Goal: Task Accomplishment & Management: Use online tool/utility

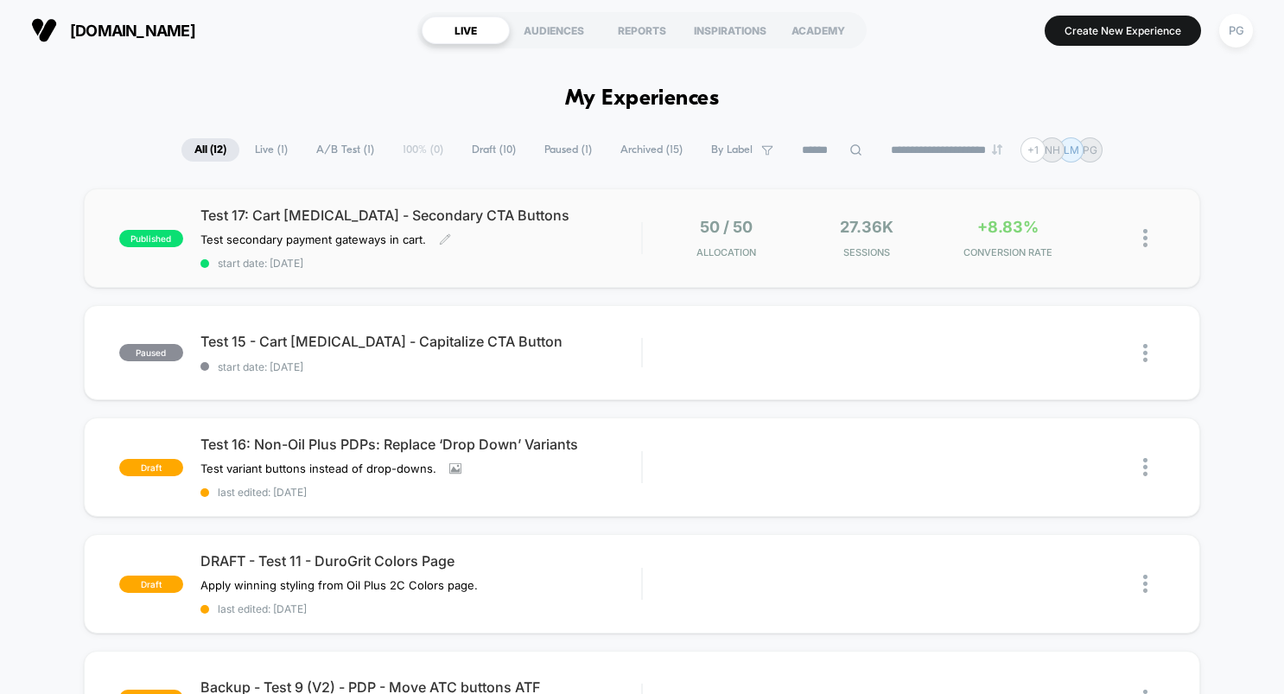
click at [552, 239] on div "Test 17: Cart [MEDICAL_DATA] - Secondary CTA Buttons Test secondary payment gat…" at bounding box center [421, 238] width 442 height 63
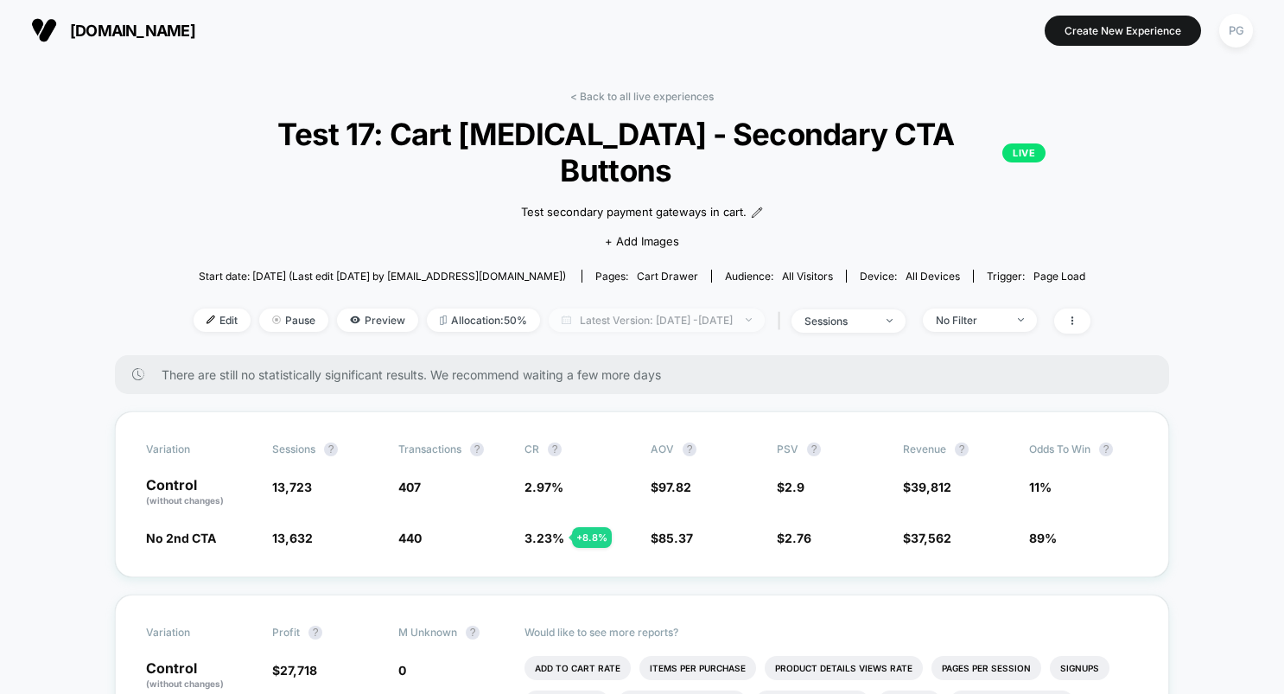
click at [755, 309] on span "Latest Version: [DATE] - [DATE]" at bounding box center [657, 320] width 216 height 23
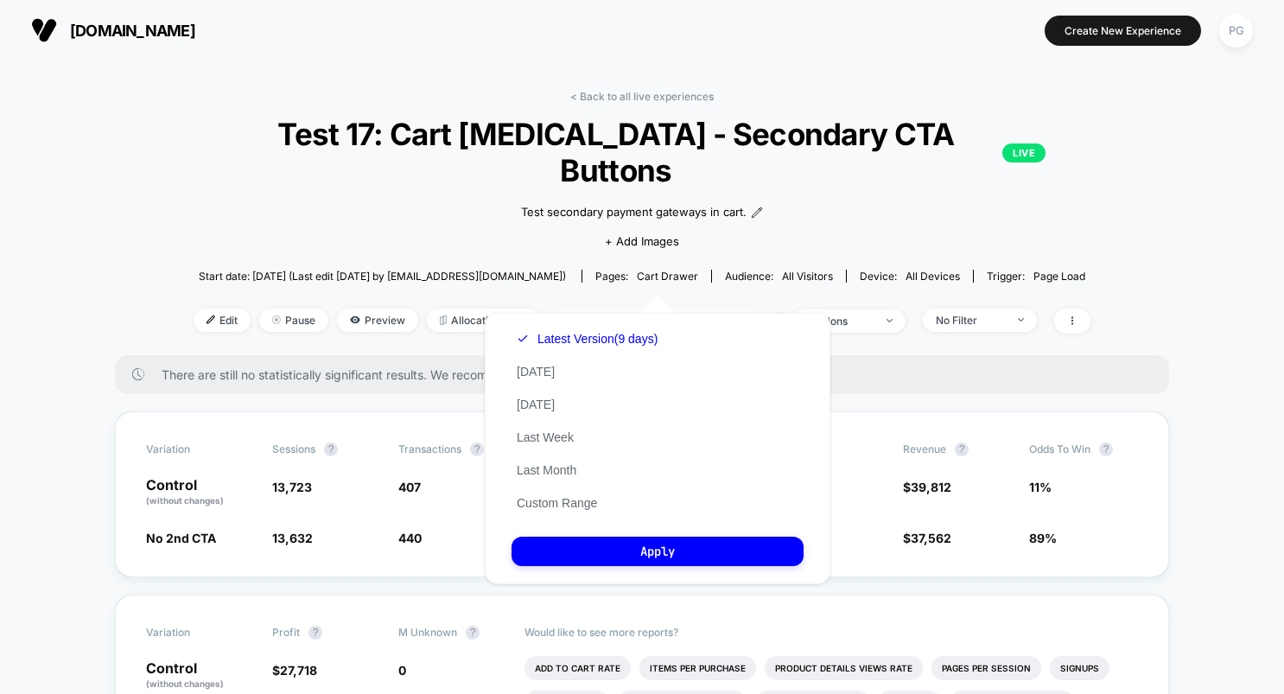
click at [755, 309] on span "Latest Version: [DATE] - [DATE]" at bounding box center [657, 320] width 216 height 23
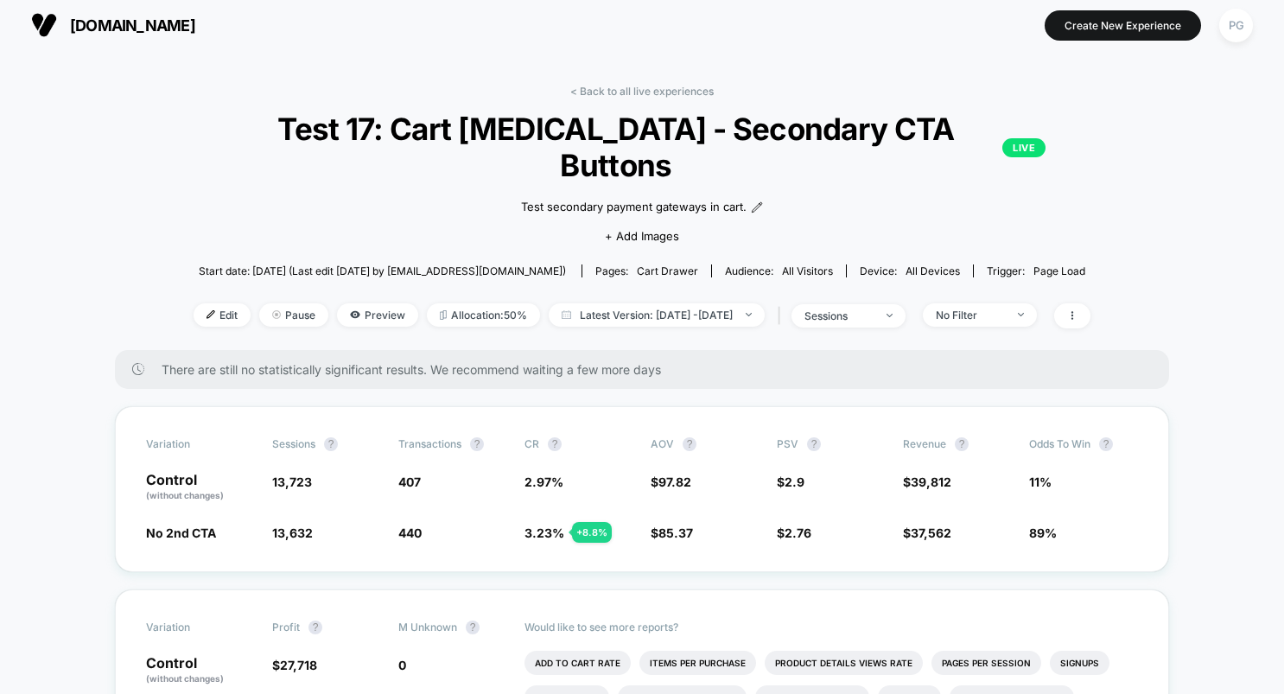
scroll to position [7, 0]
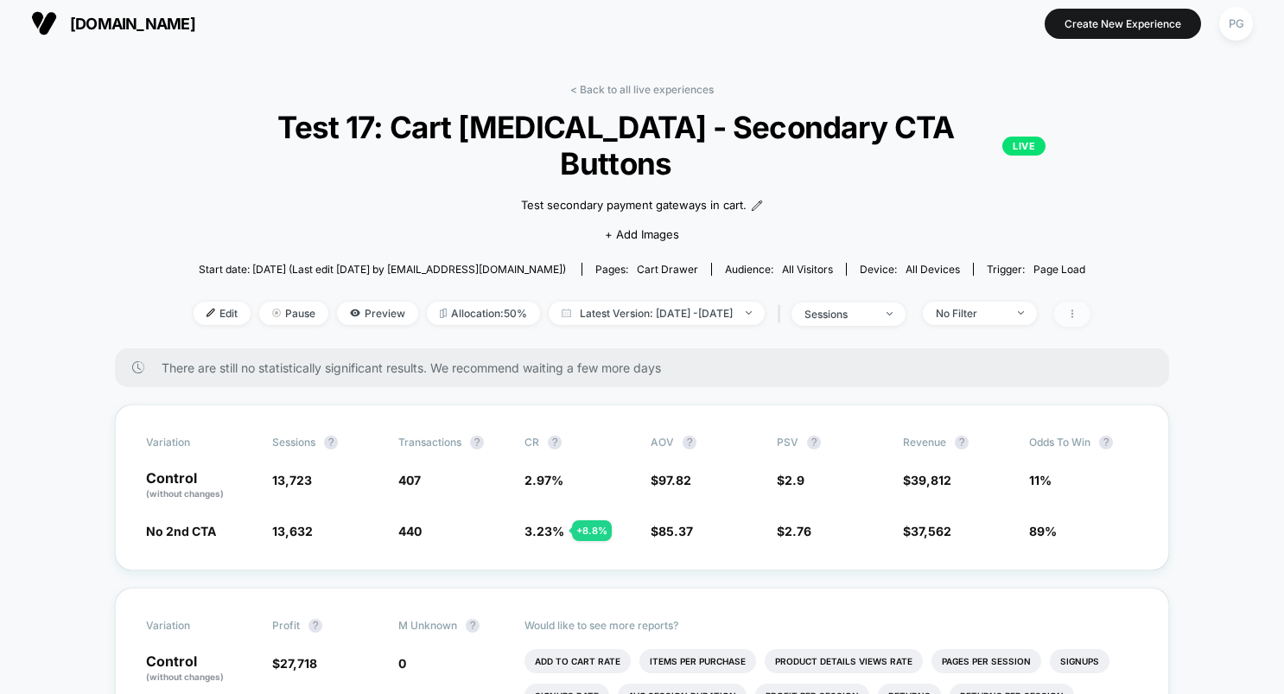
click at [1091, 302] on span at bounding box center [1072, 314] width 36 height 25
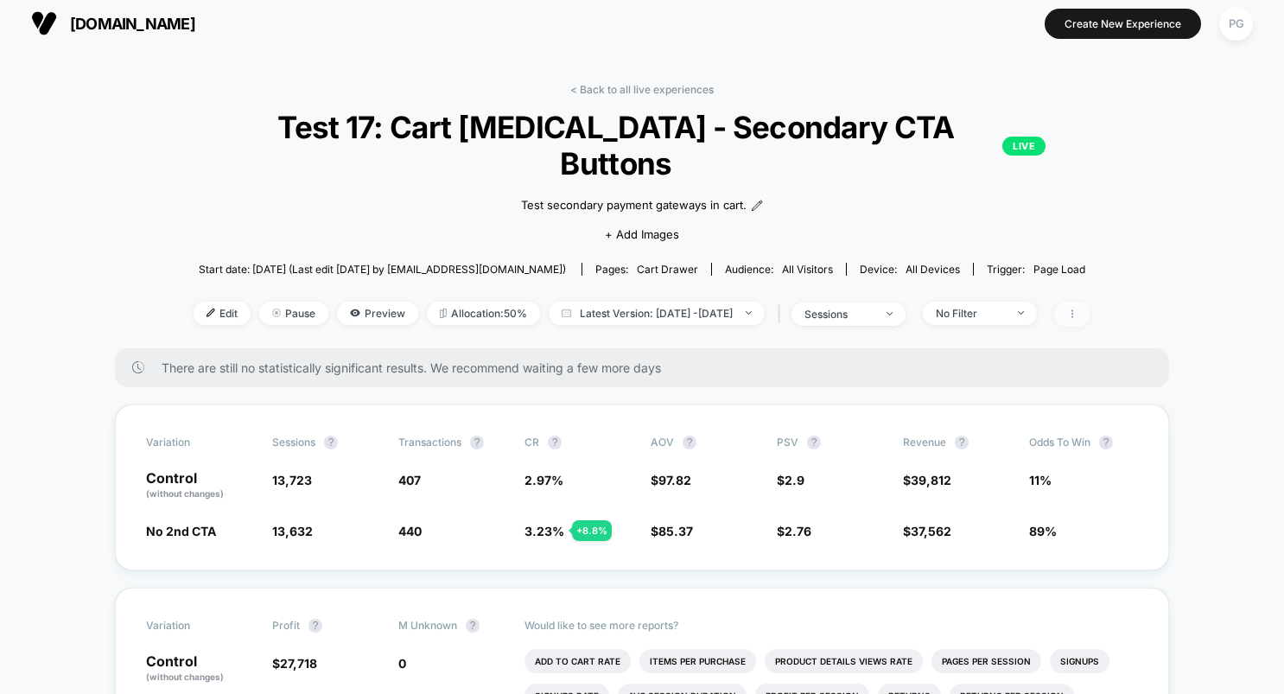
click at [1078, 309] on icon at bounding box center [1072, 314] width 10 height 10
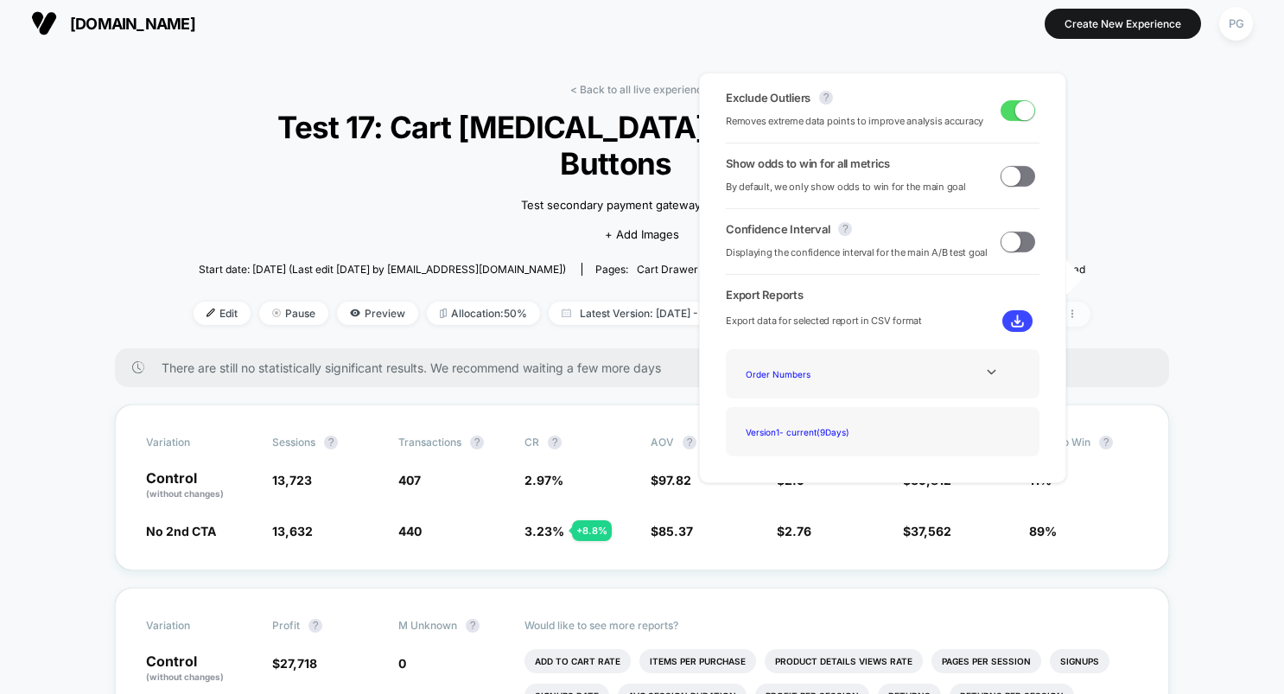
click at [1078, 309] on icon at bounding box center [1072, 314] width 10 height 10
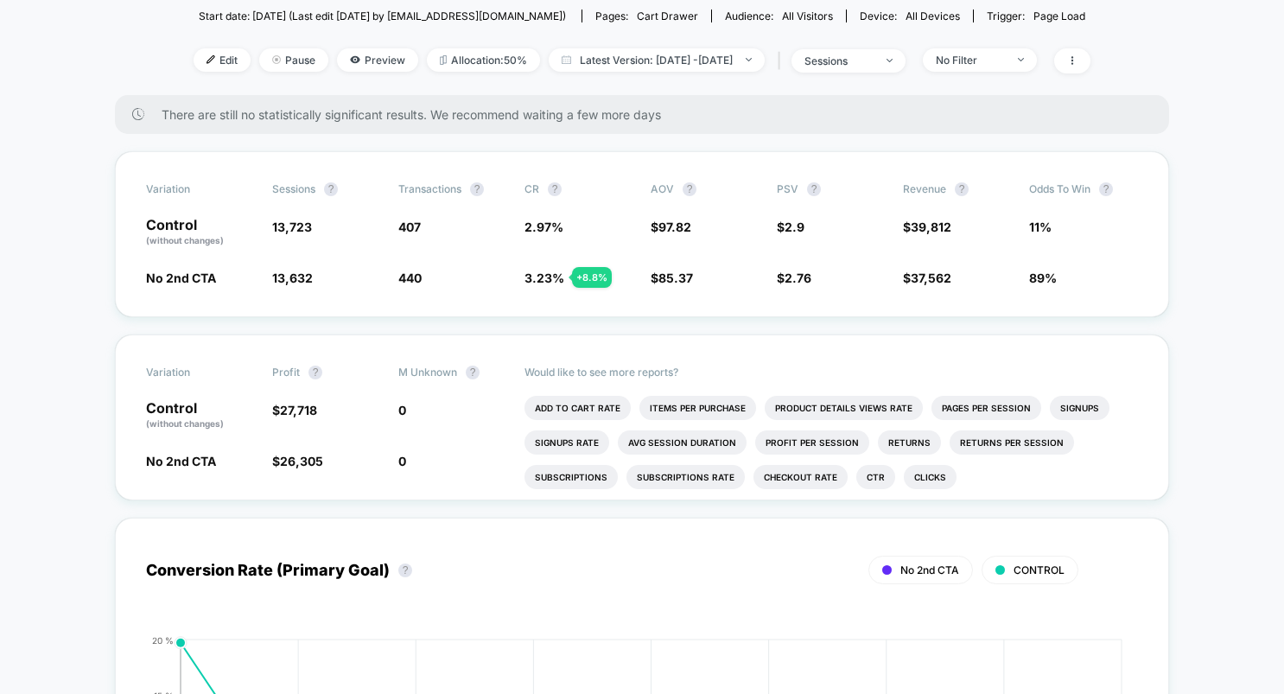
scroll to position [257, 0]
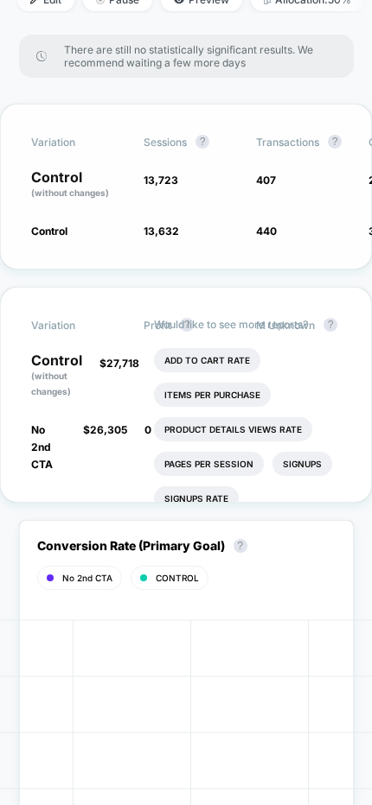
click at [110, 209] on div "Variation Sessions ? Transactions ? CR ? AOV ? PSV ? Revenue ? Odds to Win ? Co…" at bounding box center [186, 187] width 372 height 166
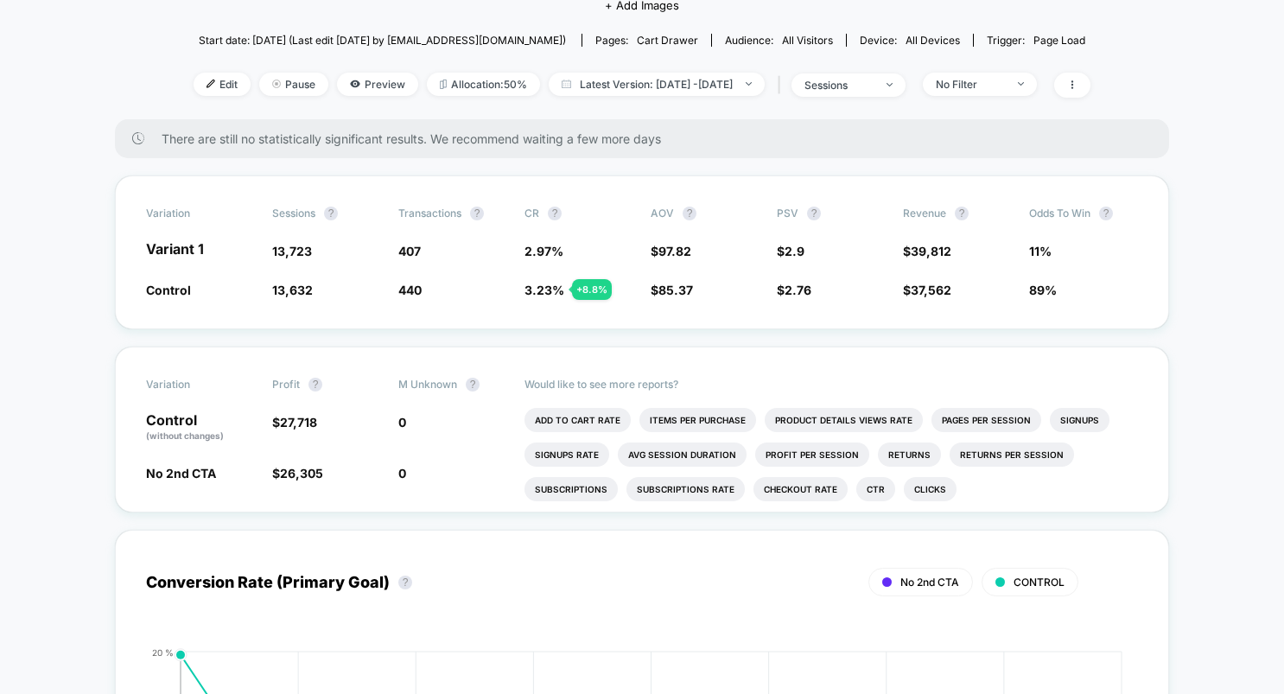
scroll to position [235, 0]
click at [660, 283] on span "85.37" at bounding box center [676, 290] width 35 height 15
click at [618, 243] on span "2.97 %" at bounding box center [579, 251] width 109 height 17
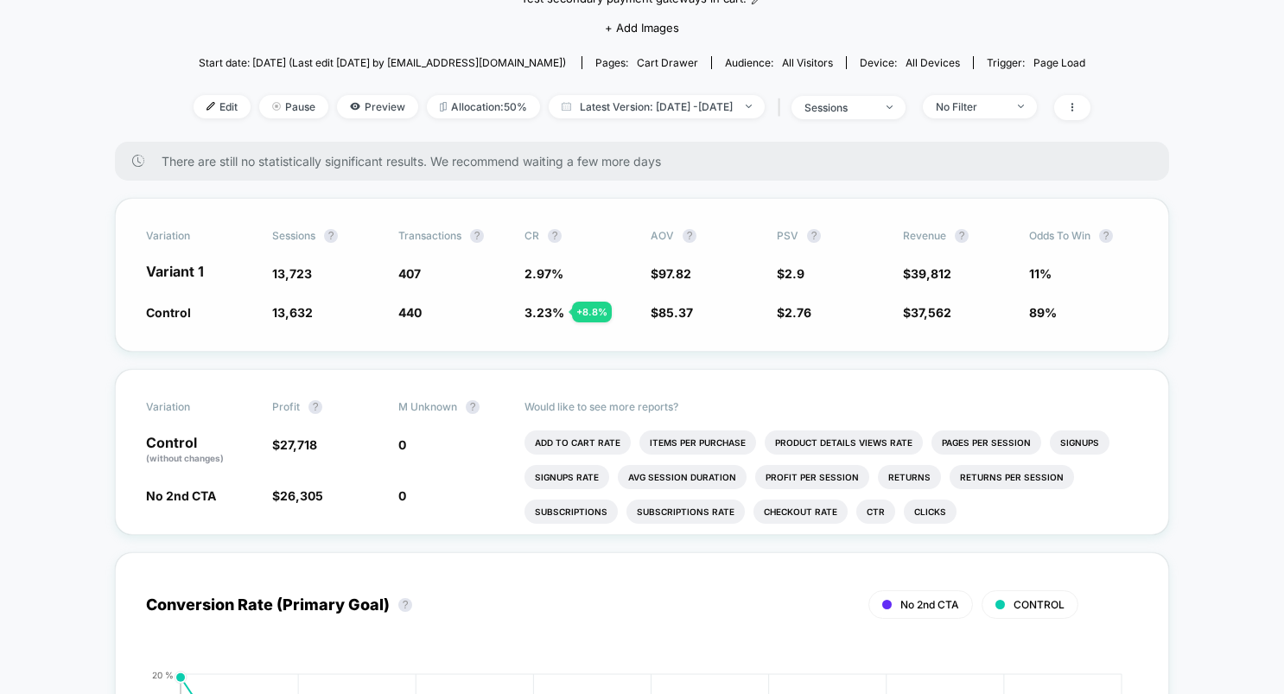
scroll to position [213, 0]
click at [1005, 101] on div "No Filter" at bounding box center [970, 107] width 69 height 13
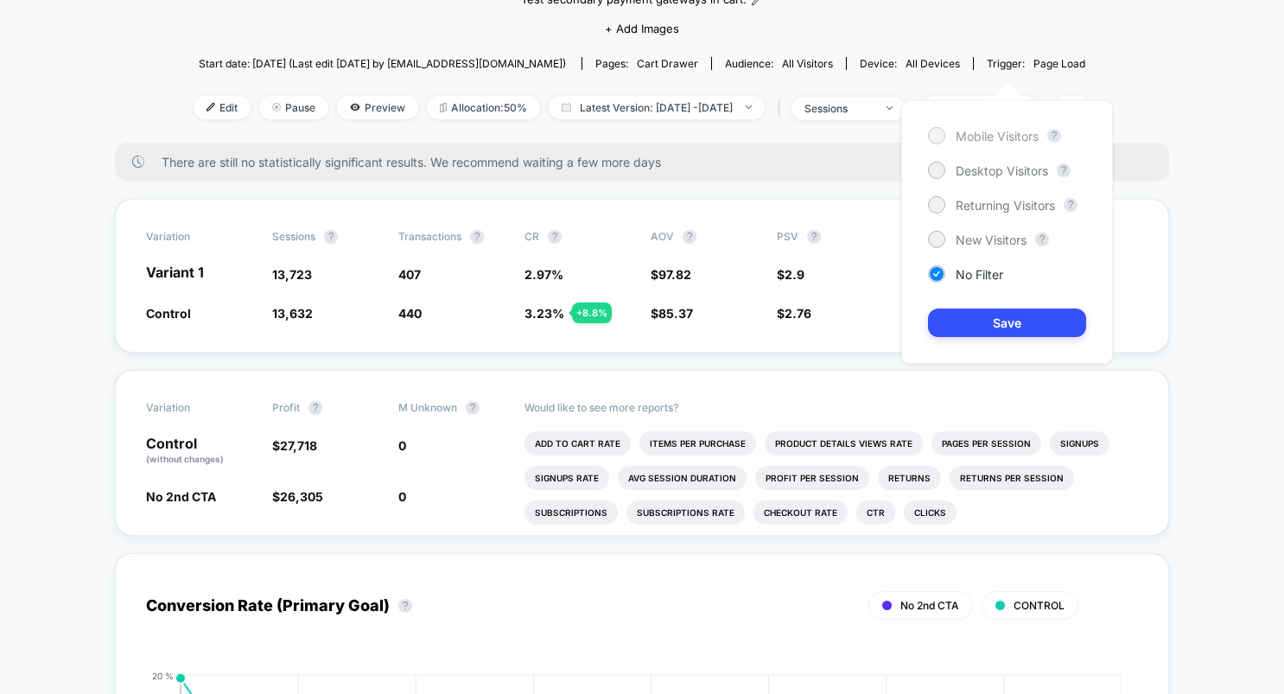
click at [934, 140] on div at bounding box center [936, 135] width 13 height 13
click at [1005, 328] on button "Save" at bounding box center [1007, 323] width 158 height 29
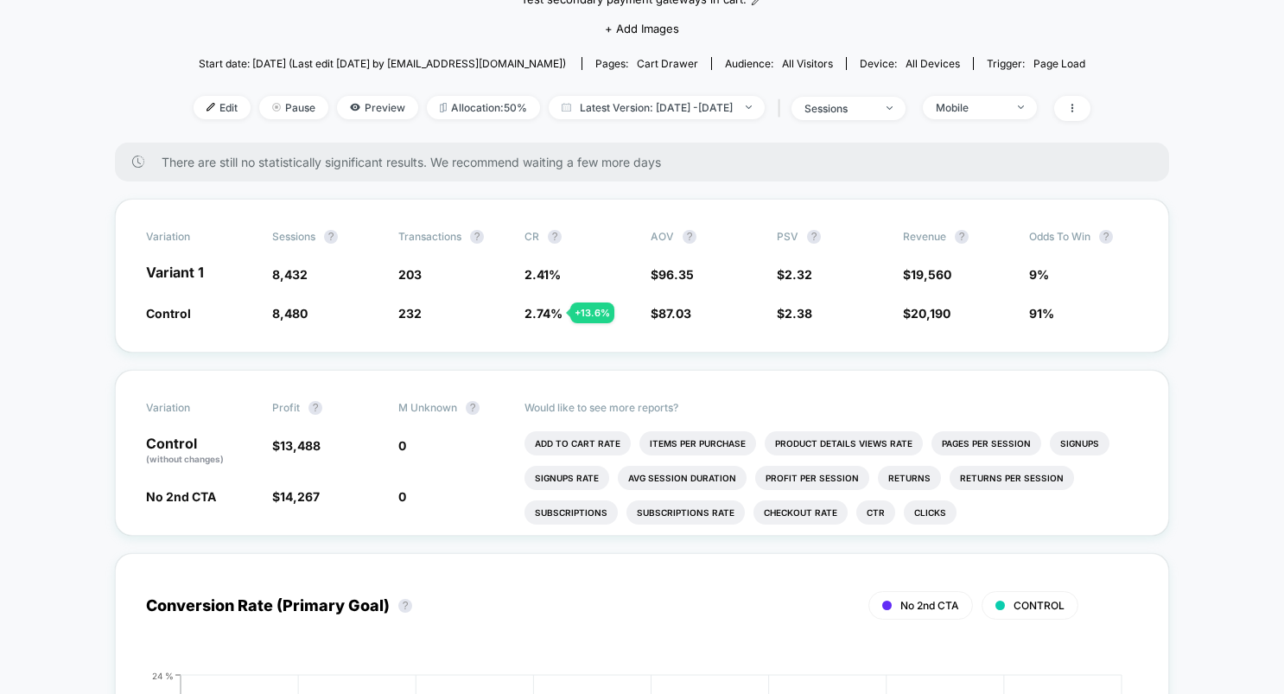
click at [1040, 96] on div "Edit Pause Preview Allocation: 50% Latest Version: [DATE] - [DATE] | sessions M…" at bounding box center [642, 108] width 897 height 25
click at [1037, 96] on span "Mobile" at bounding box center [980, 107] width 114 height 23
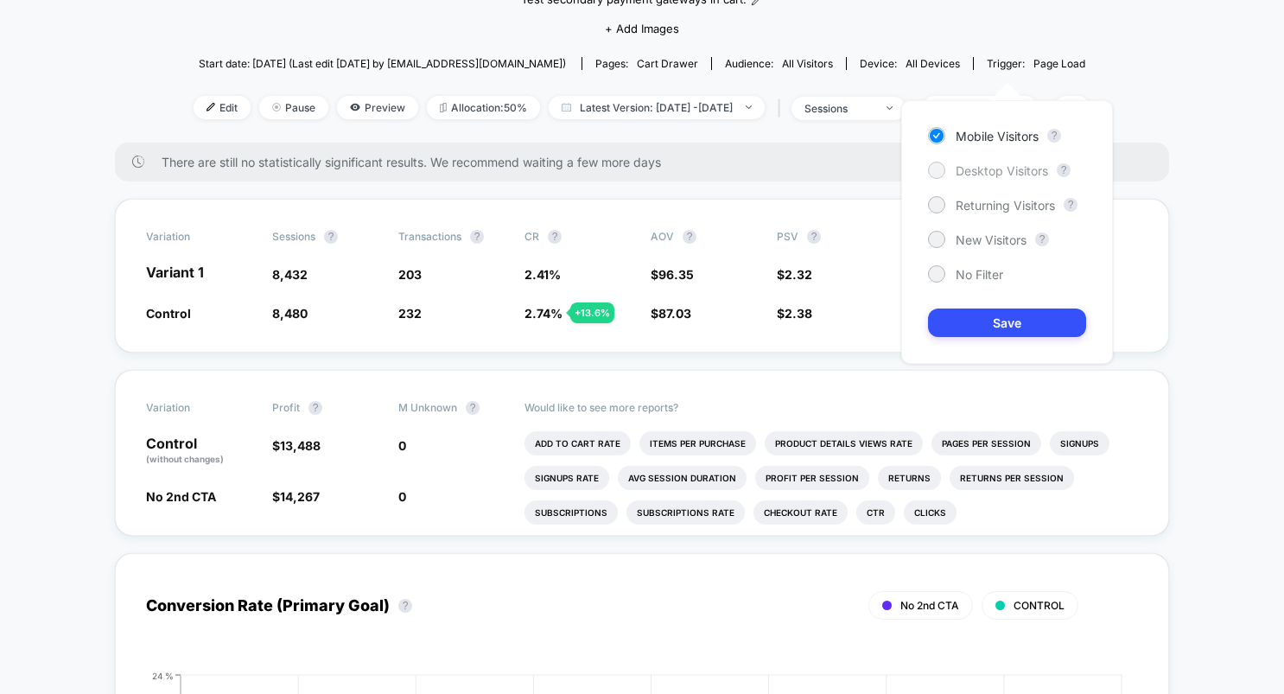
click at [996, 174] on span "Desktop Visitors" at bounding box center [1002, 170] width 92 height 15
click at [1015, 325] on button "Save" at bounding box center [1007, 323] width 158 height 29
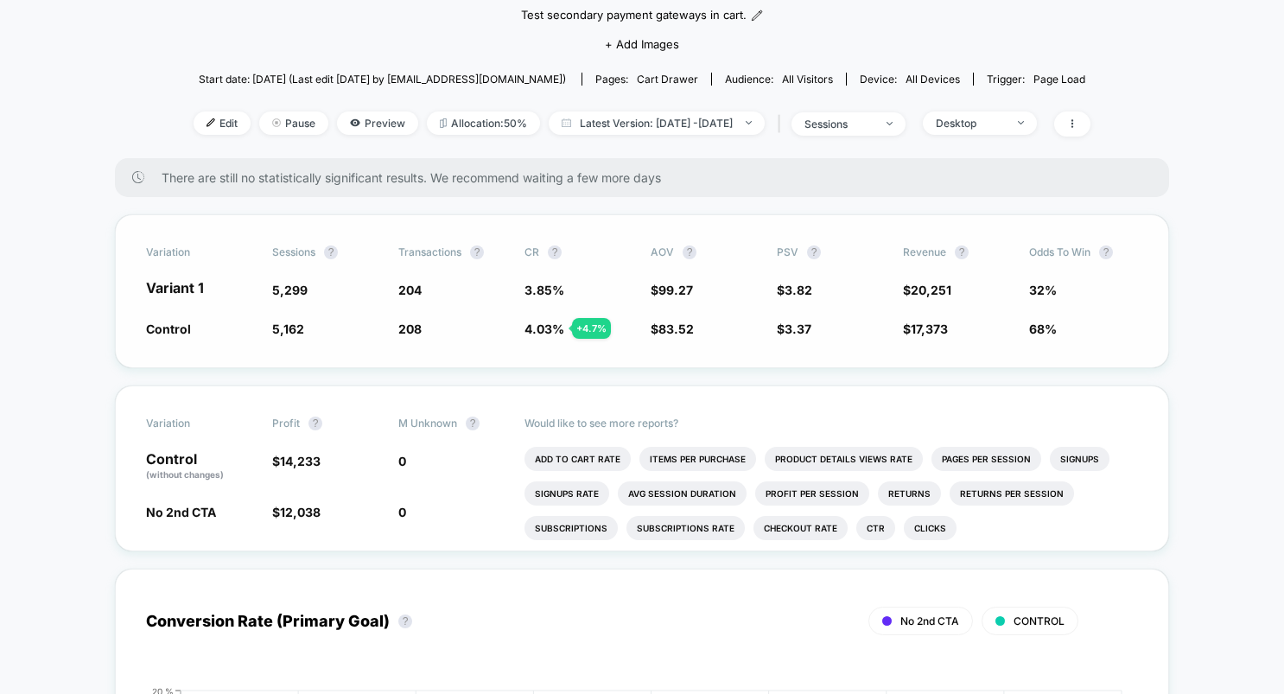
scroll to position [181, 0]
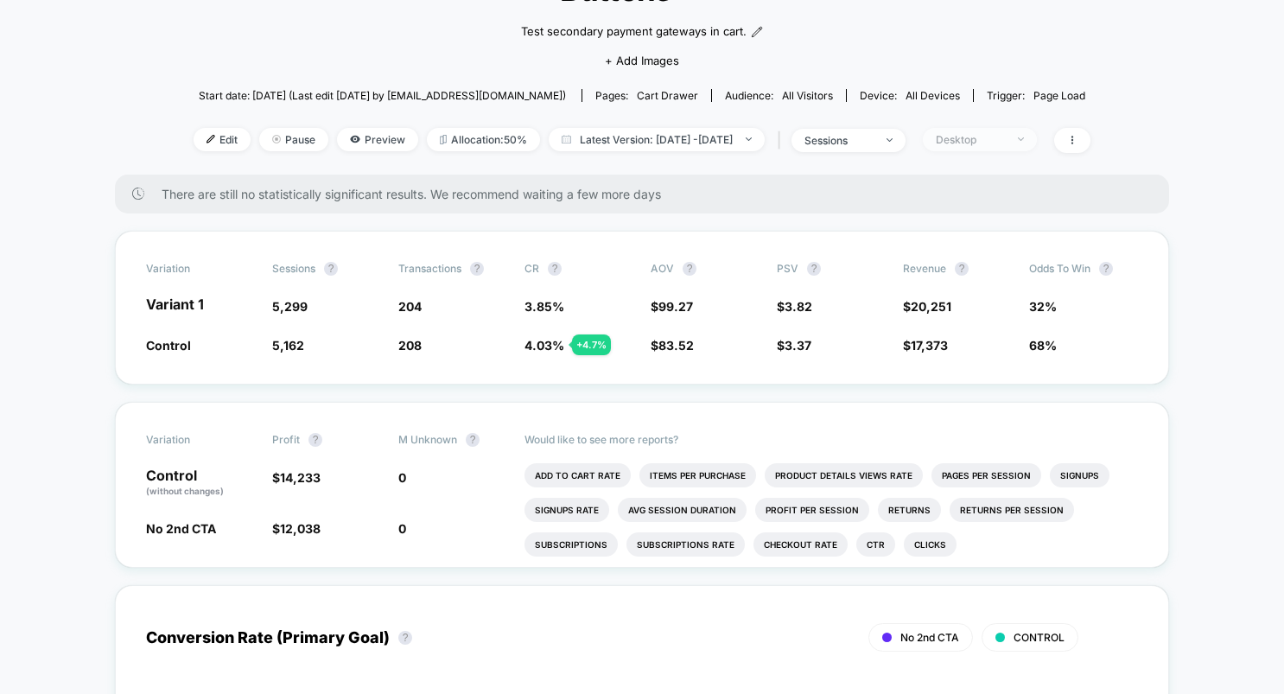
click at [1005, 133] on div "Desktop" at bounding box center [970, 139] width 69 height 13
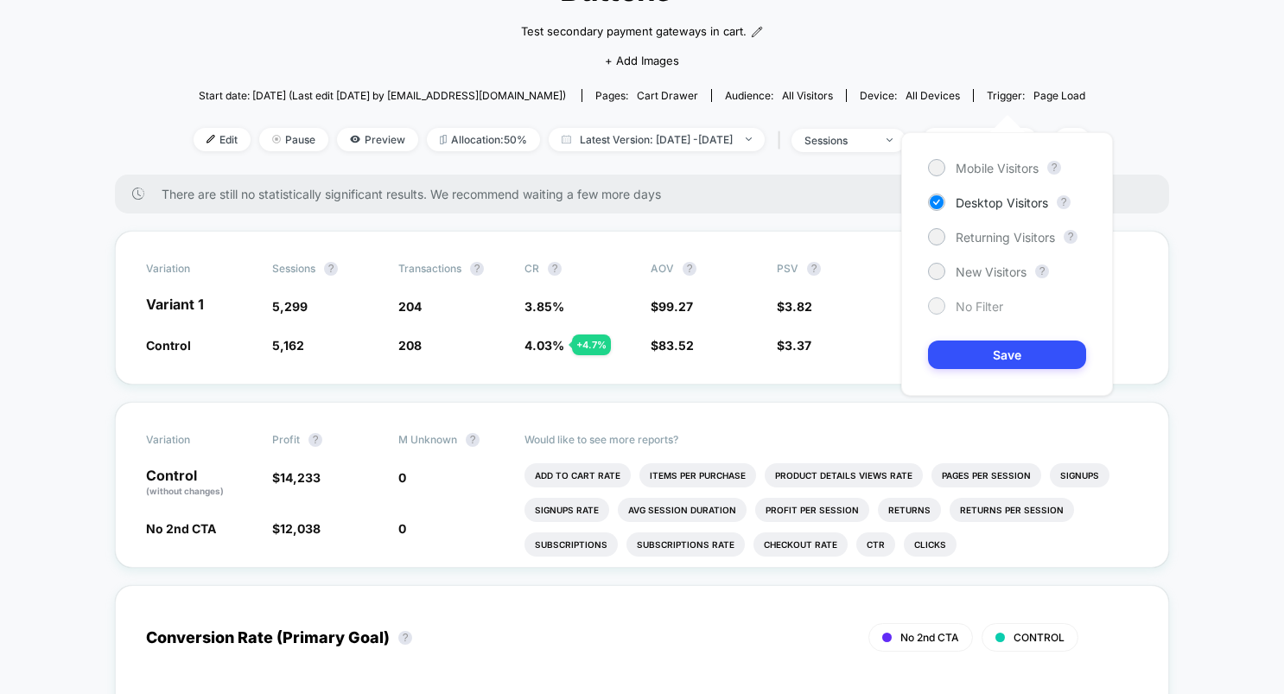
click at [950, 308] on div "No Filter" at bounding box center [965, 305] width 75 height 17
click at [968, 347] on button "Save" at bounding box center [1007, 354] width 158 height 29
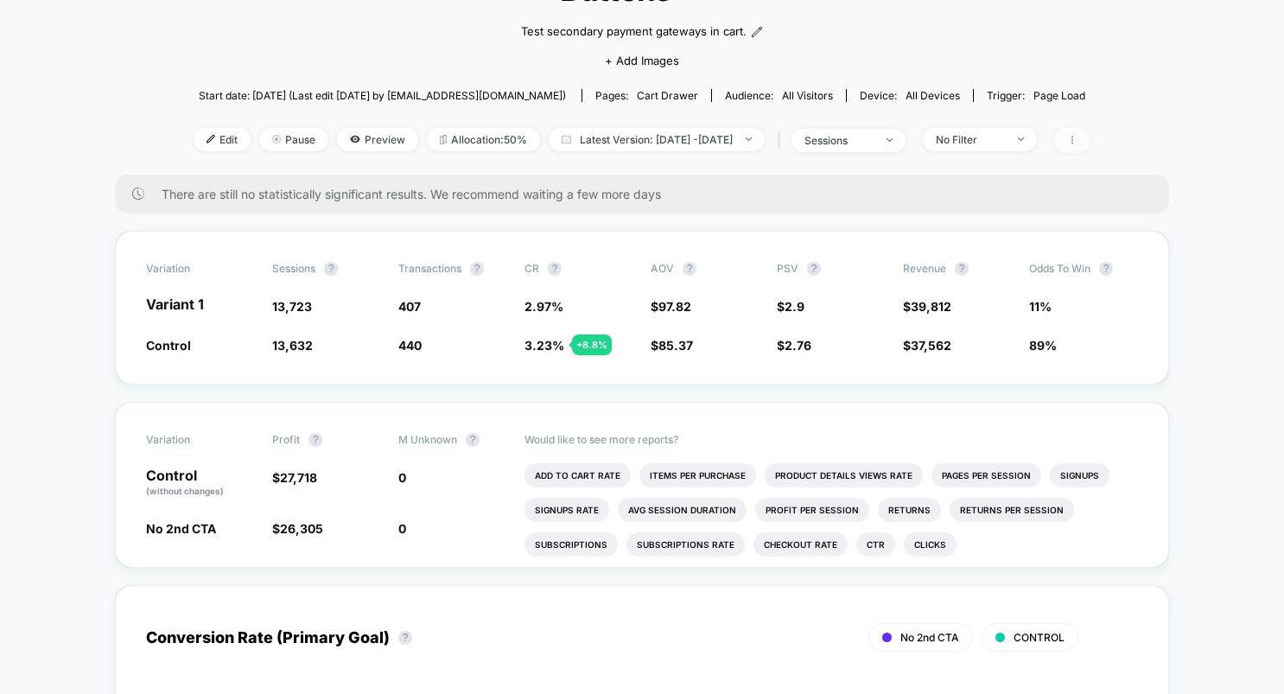
click at [1091, 128] on span at bounding box center [1072, 140] width 36 height 25
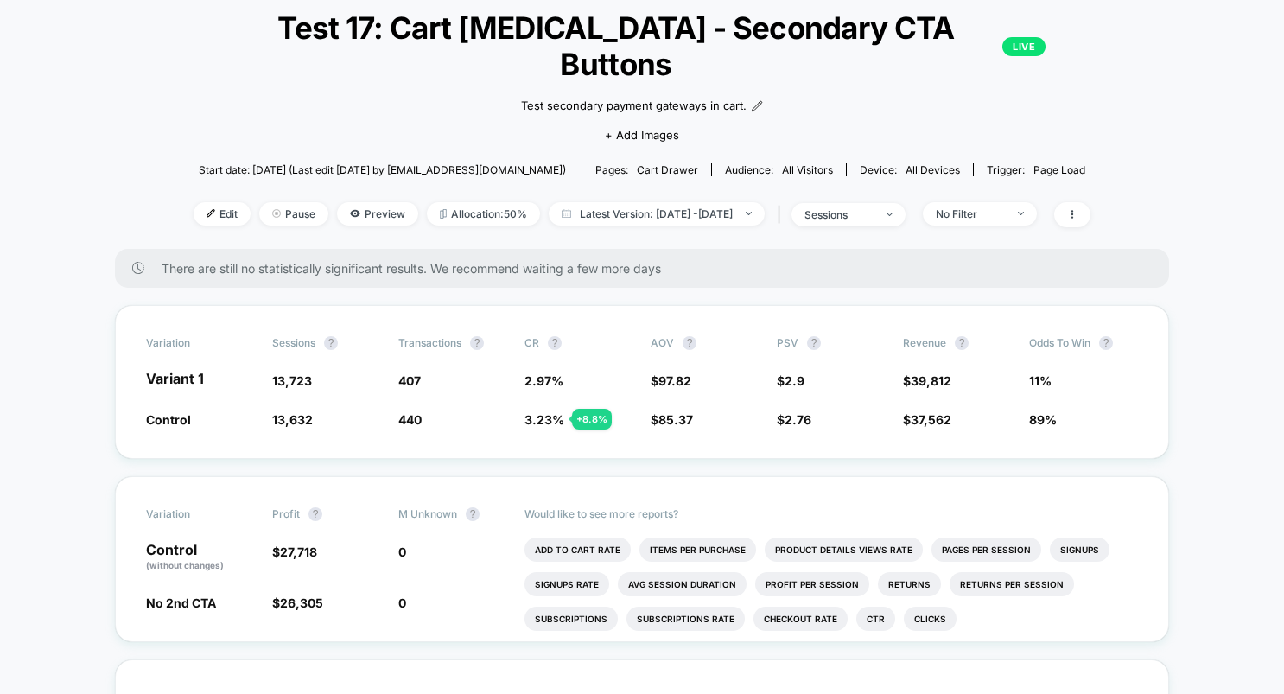
scroll to position [111, 0]
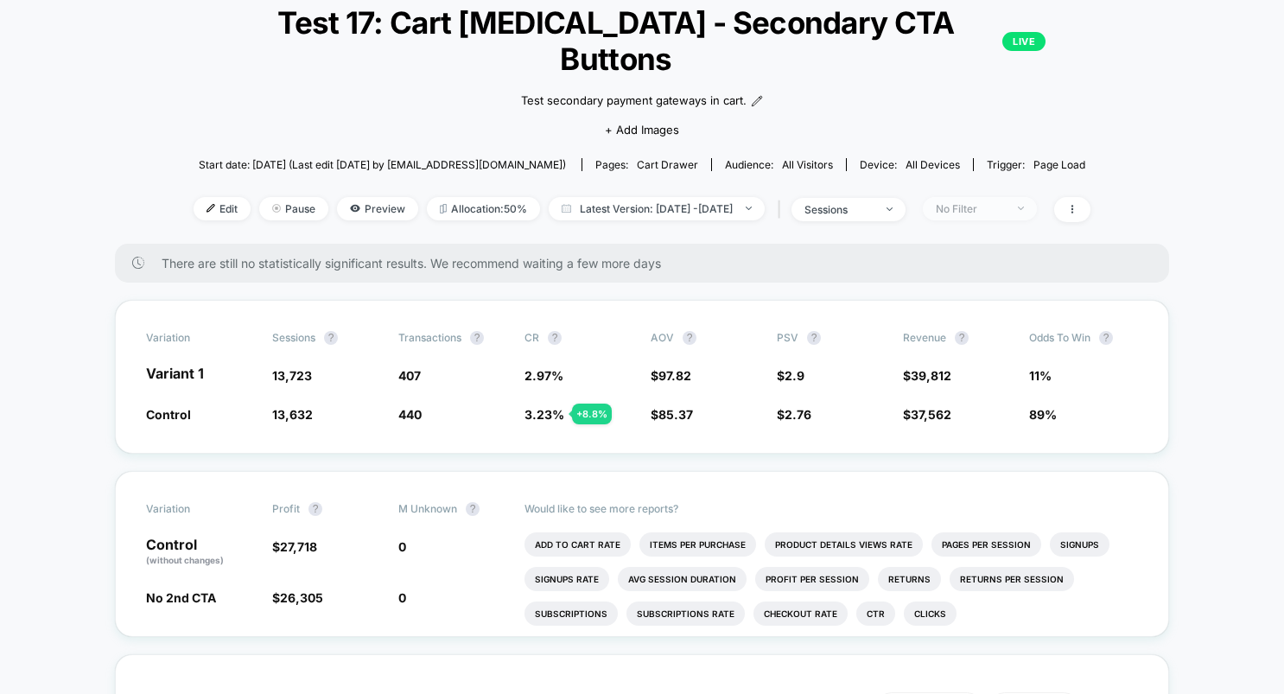
click at [1015, 197] on span "No Filter" at bounding box center [980, 208] width 114 height 23
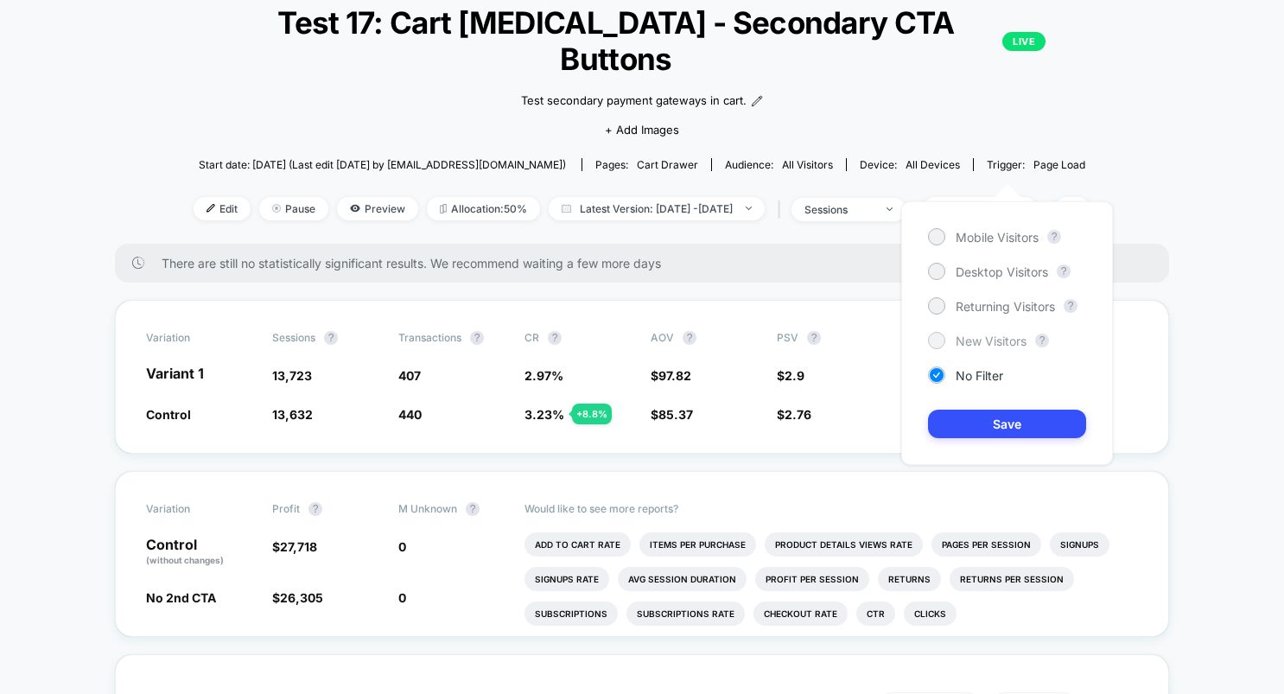
click at [960, 345] on span "New Visitors" at bounding box center [991, 341] width 71 height 15
click at [985, 420] on button "Save" at bounding box center [1007, 424] width 158 height 29
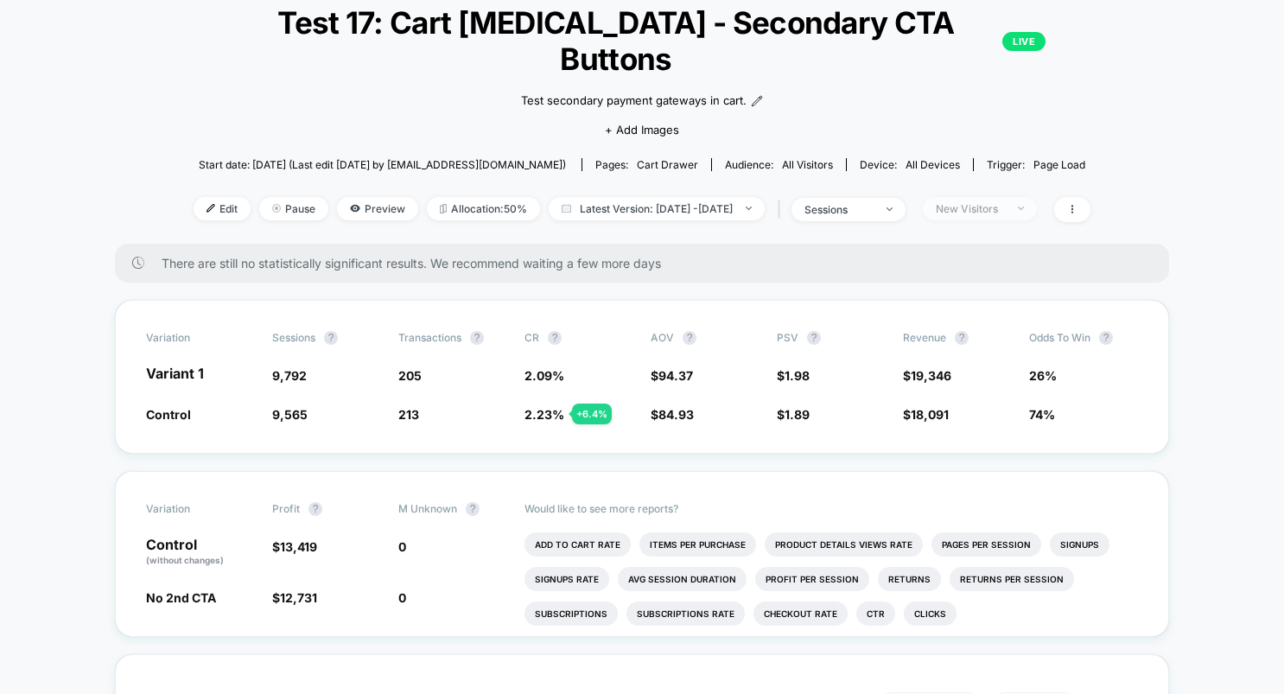
click at [1005, 202] on div "New Visitors" at bounding box center [970, 208] width 69 height 13
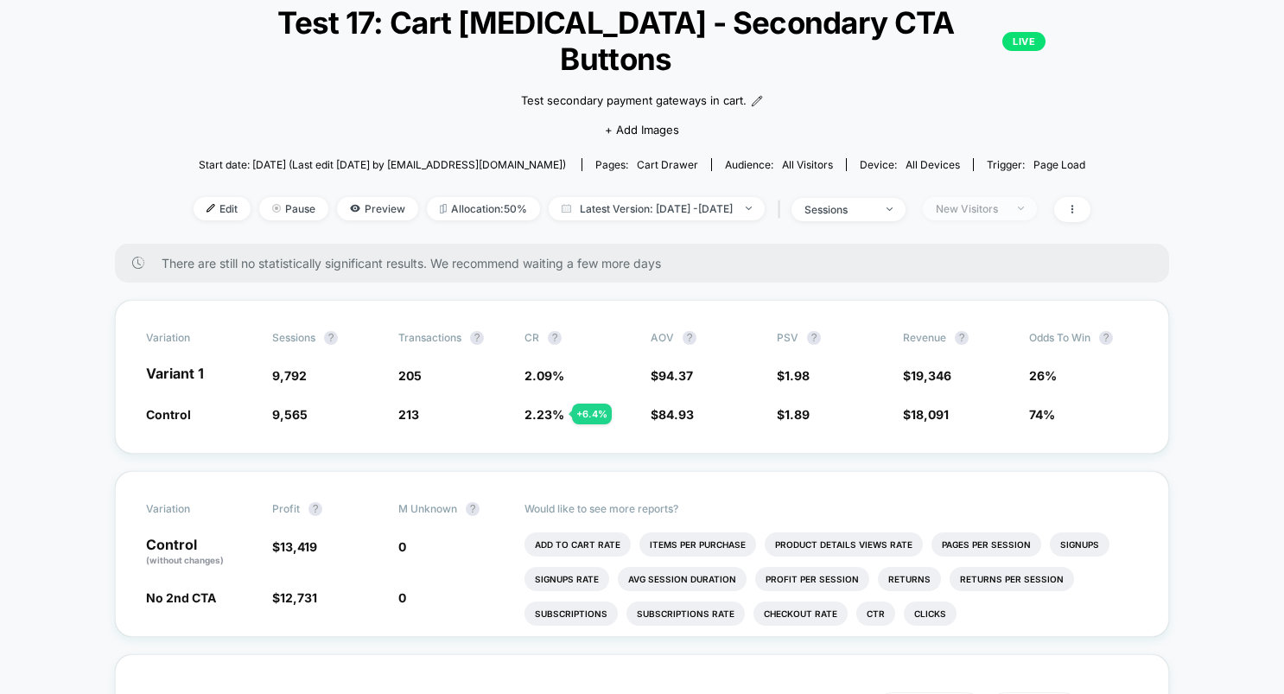
click at [999, 197] on span "New Visitors" at bounding box center [980, 208] width 114 height 23
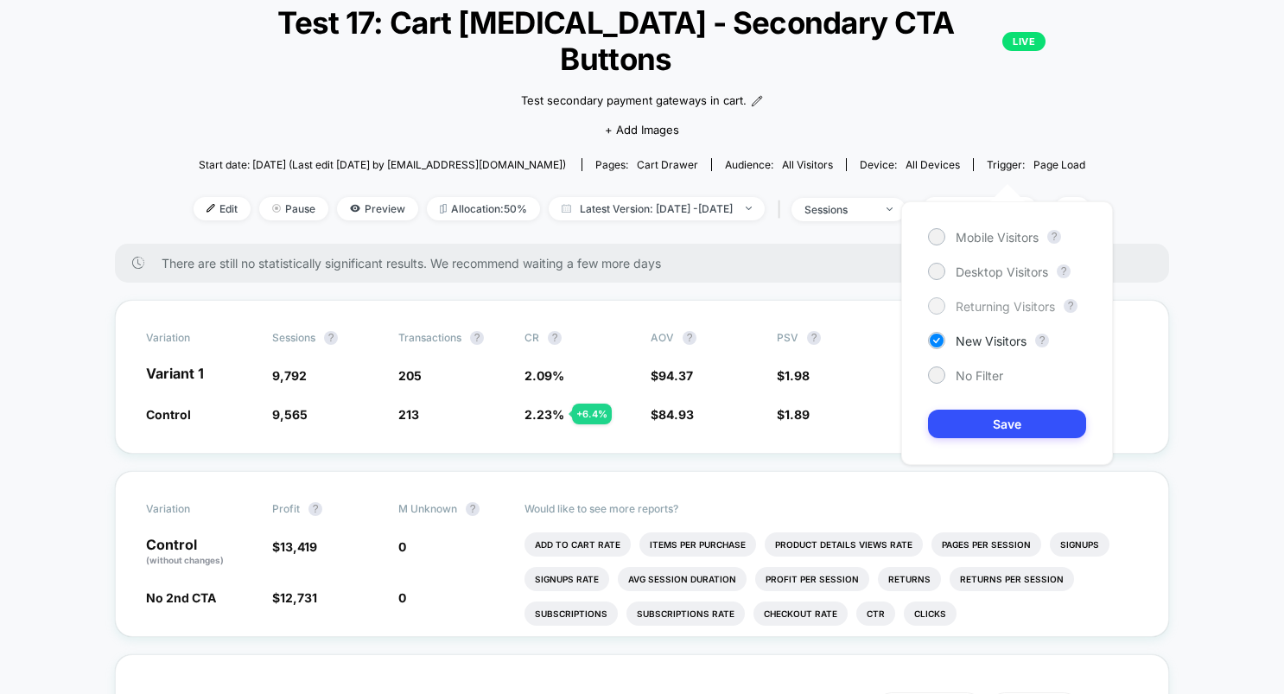
click at [983, 305] on span "Returning Visitors" at bounding box center [1005, 306] width 99 height 15
click at [1021, 423] on button "Save" at bounding box center [1007, 424] width 158 height 29
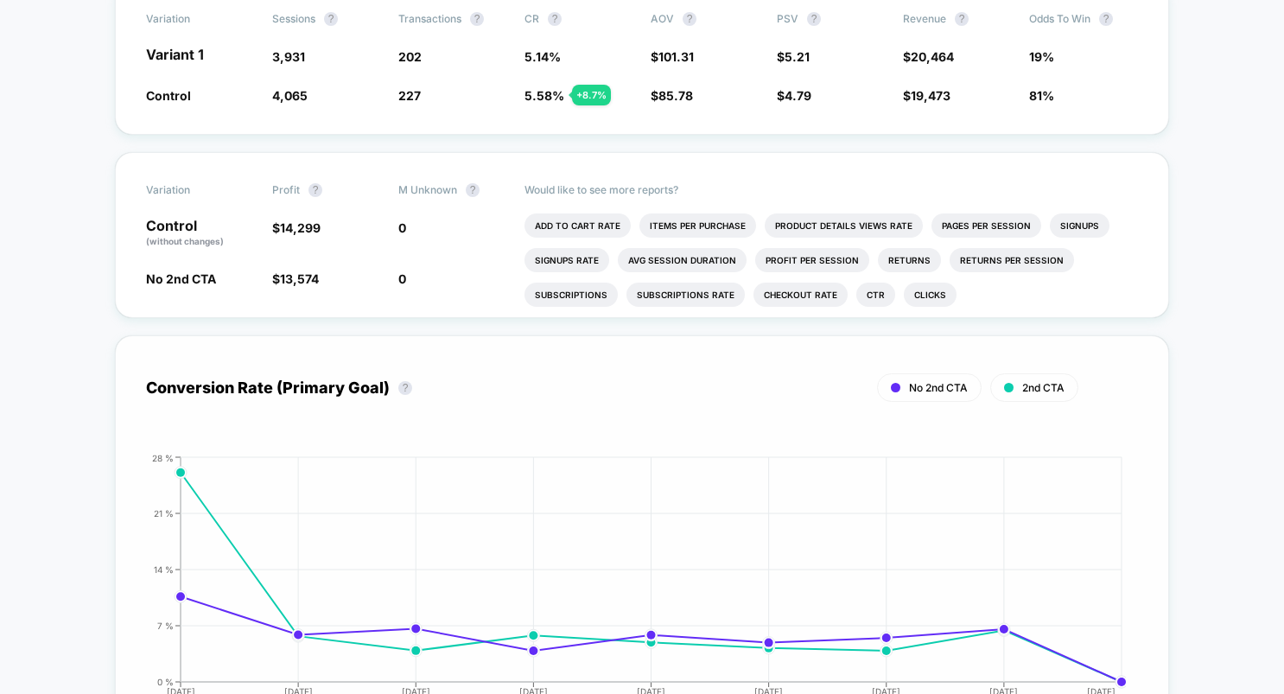
scroll to position [150, 0]
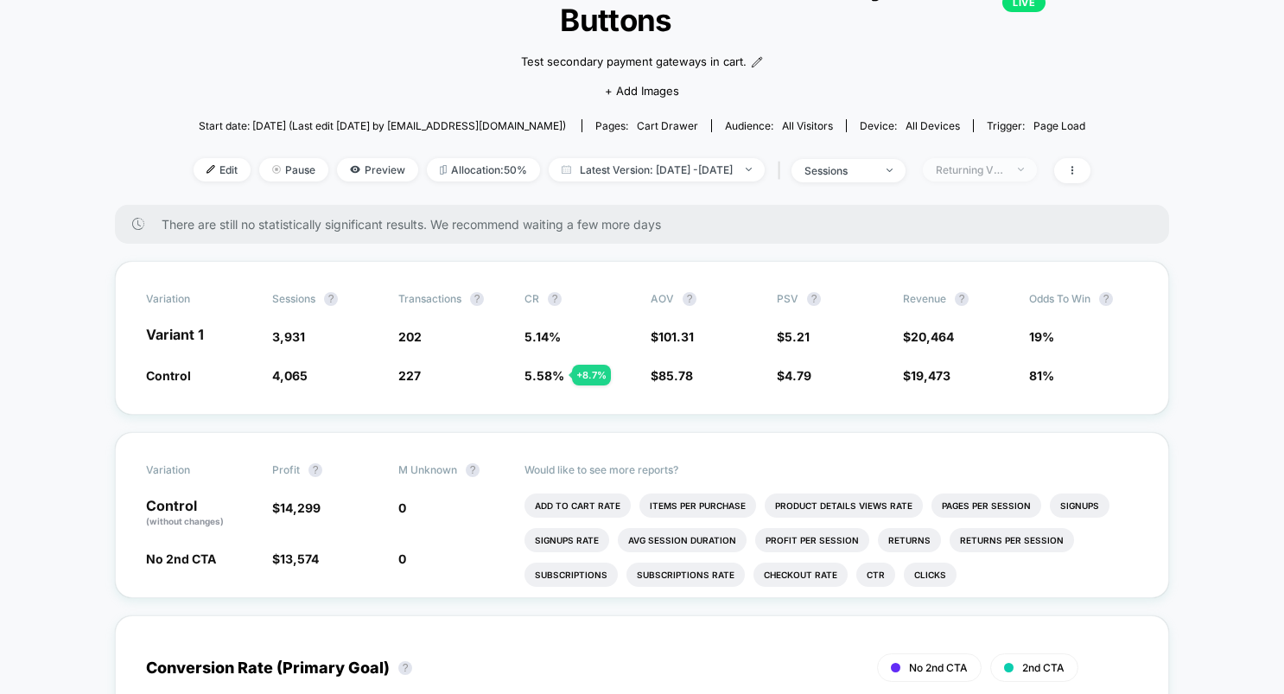
click at [991, 163] on div "Returning Visitors" at bounding box center [970, 169] width 69 height 13
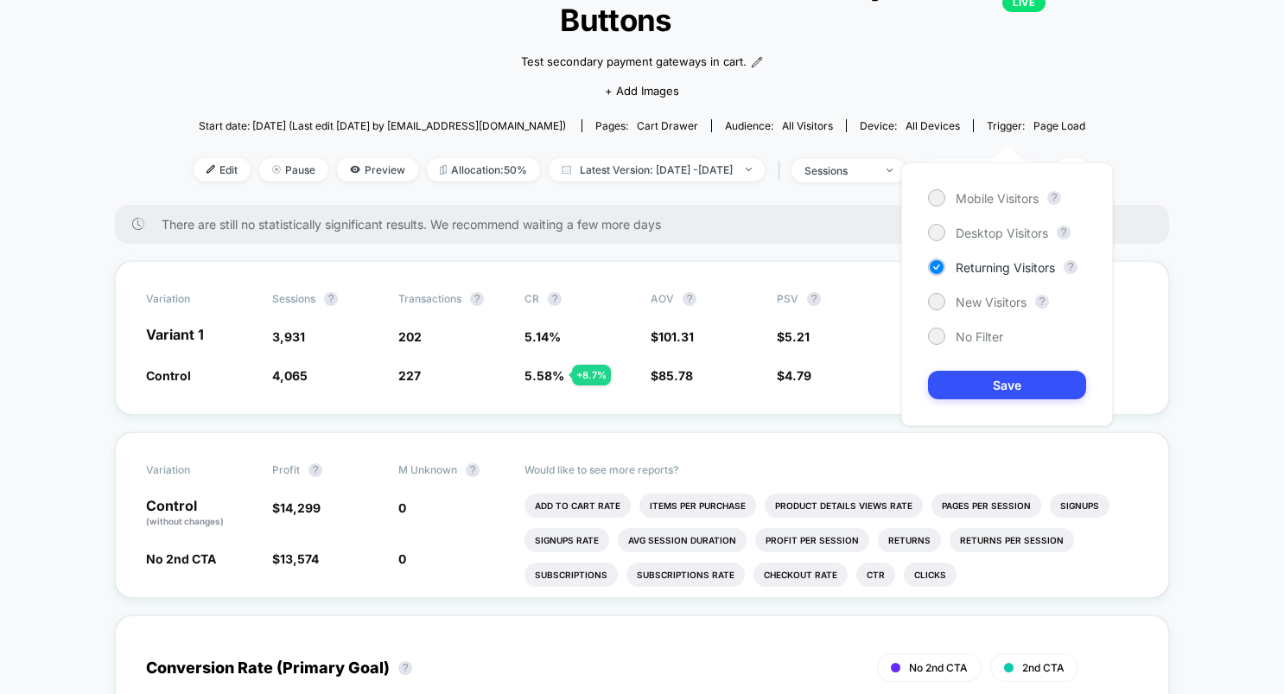
click at [991, 163] on div "Returning Visitors" at bounding box center [970, 169] width 69 height 13
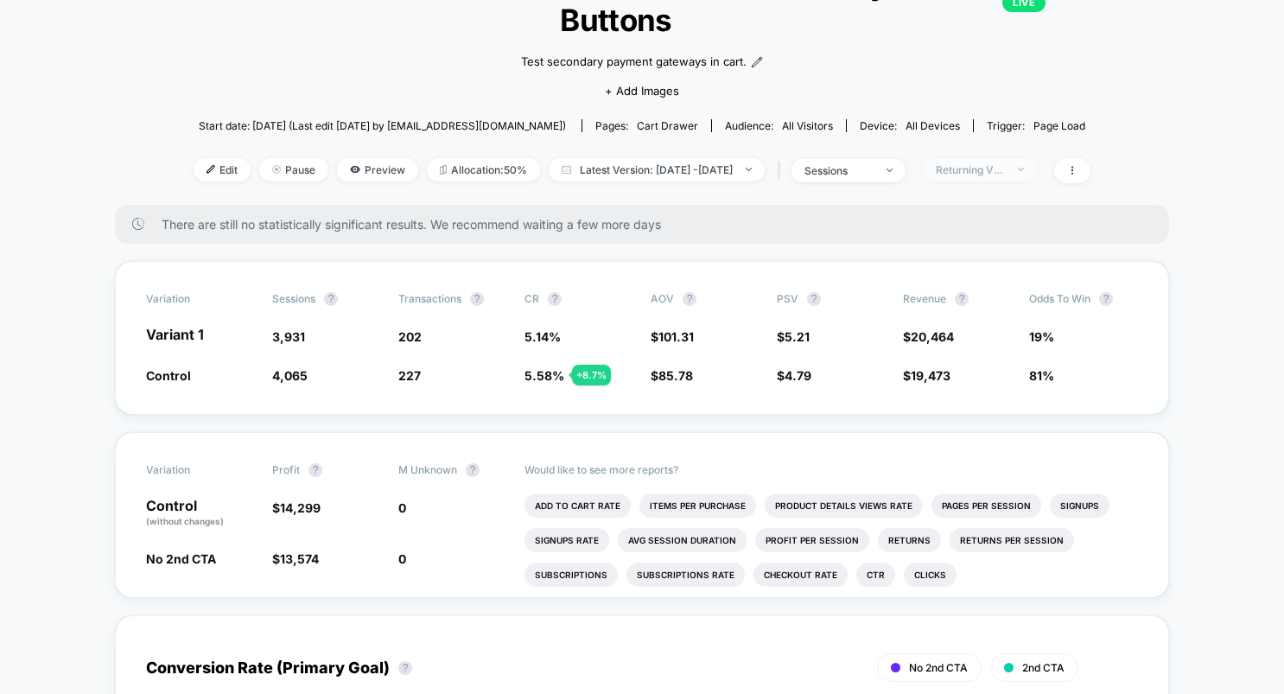
click at [991, 163] on div "Returning Visitors" at bounding box center [970, 169] width 69 height 13
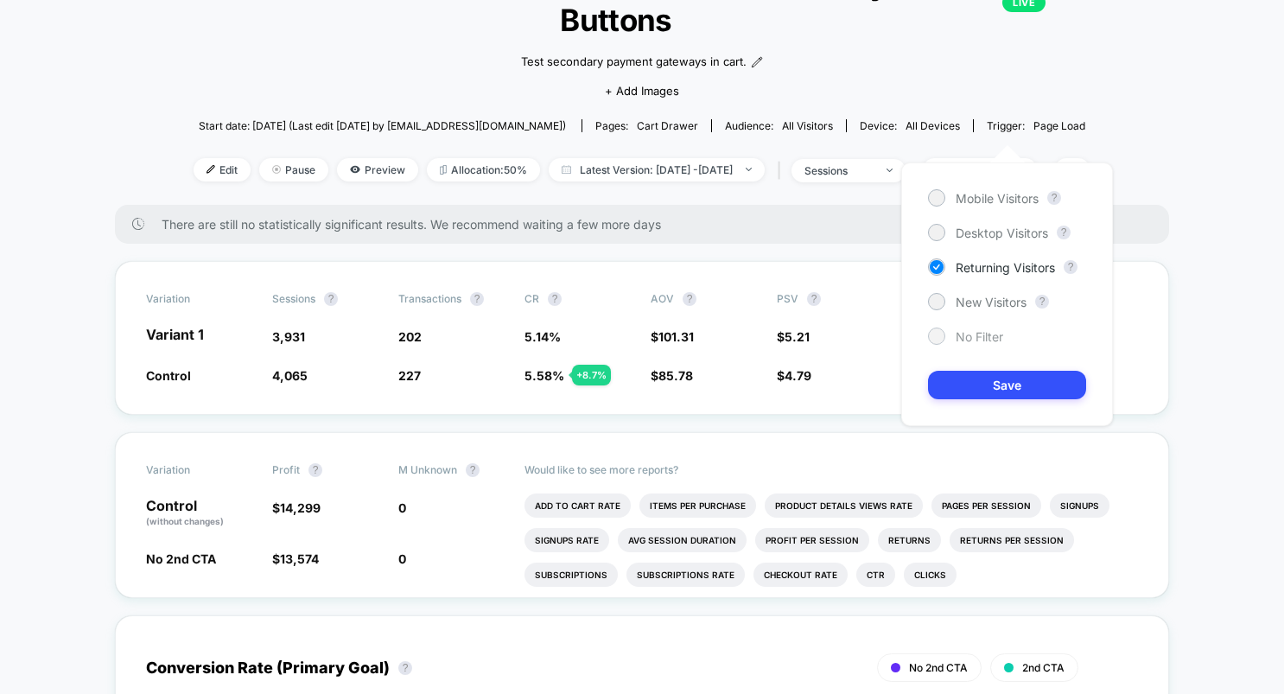
click at [958, 334] on span "No Filter" at bounding box center [980, 336] width 48 height 15
click at [977, 380] on button "Save" at bounding box center [1007, 385] width 158 height 29
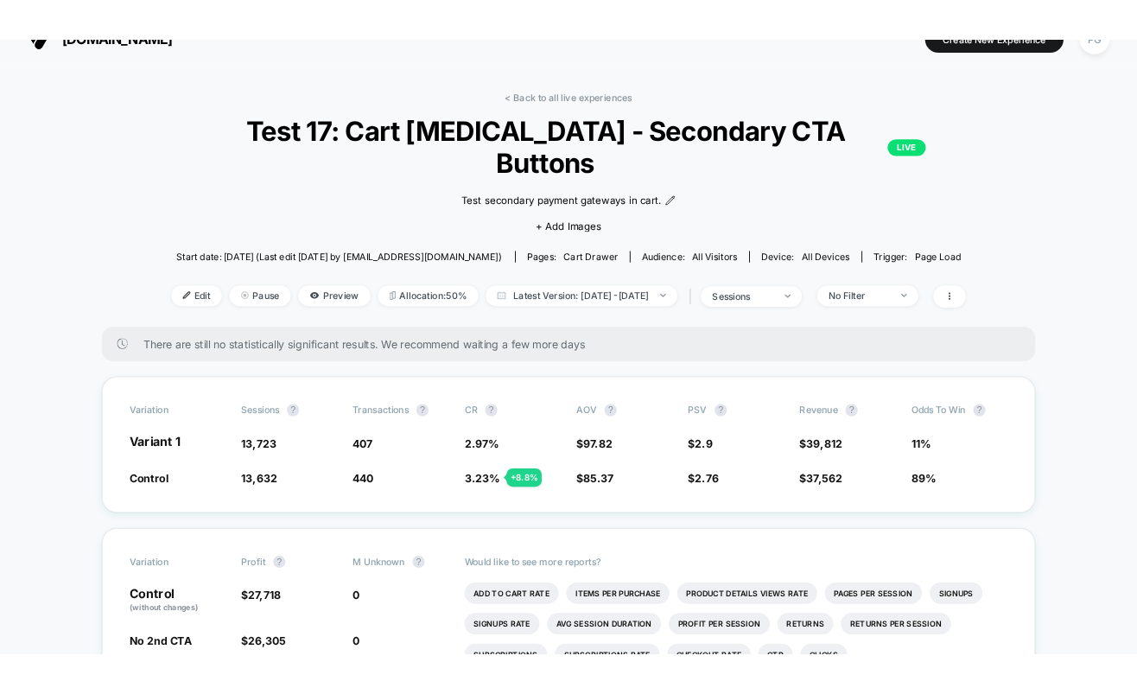
scroll to position [29, 0]
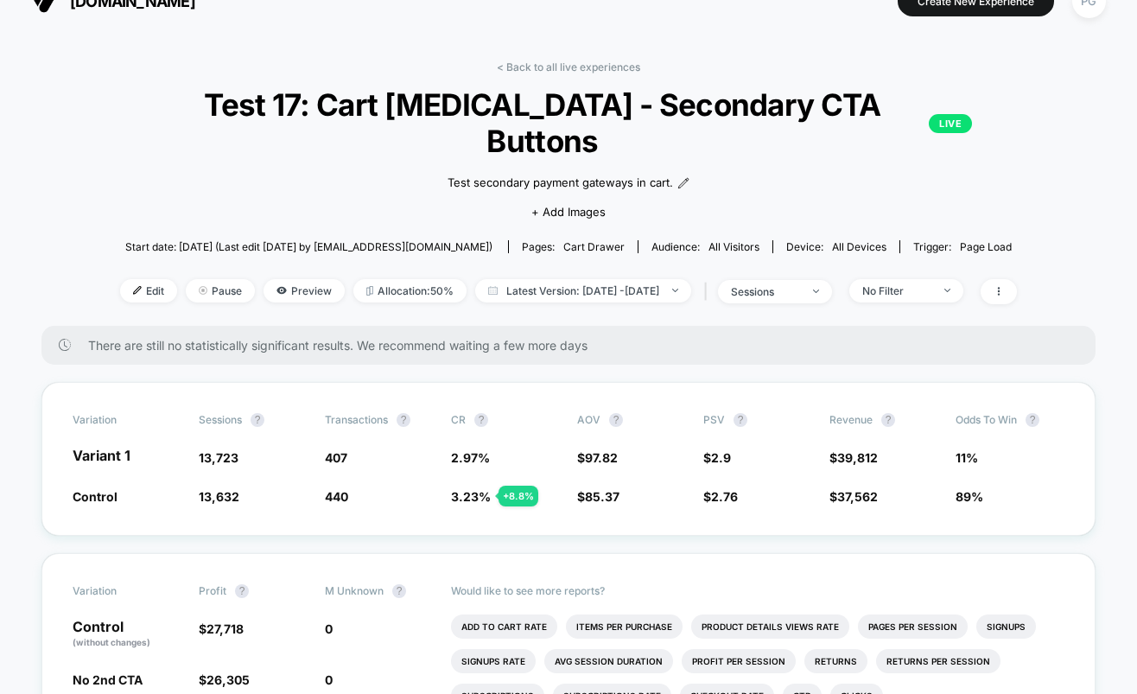
click at [590, 67] on link "< Back to all live experiences" at bounding box center [568, 66] width 143 height 13
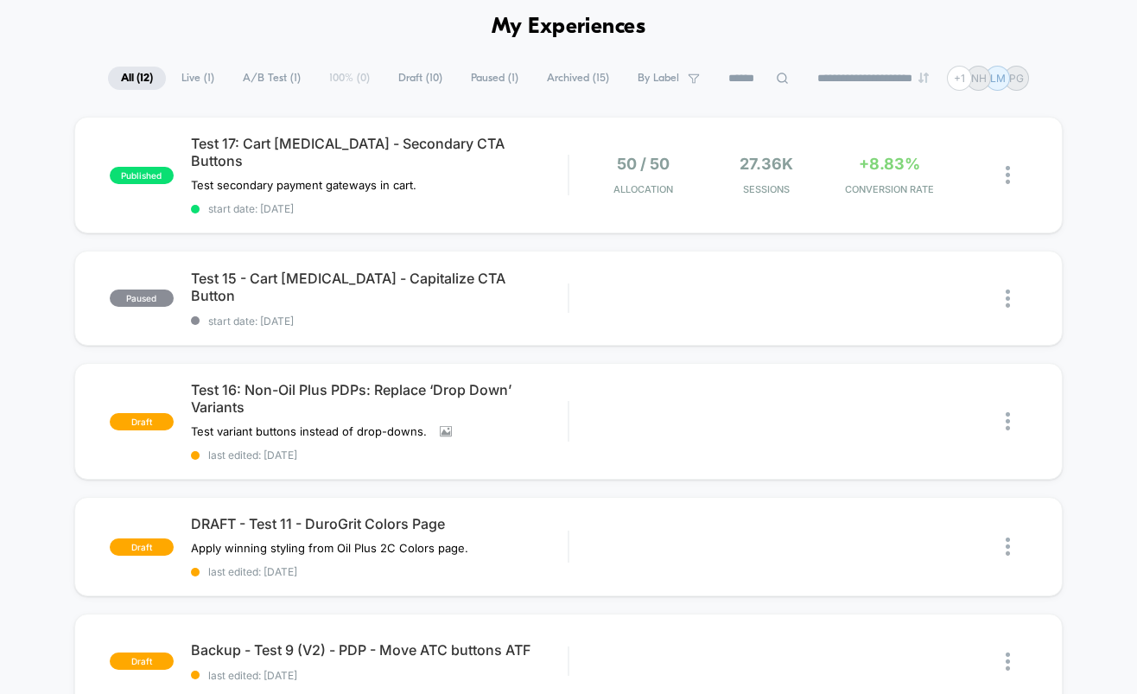
scroll to position [75, 0]
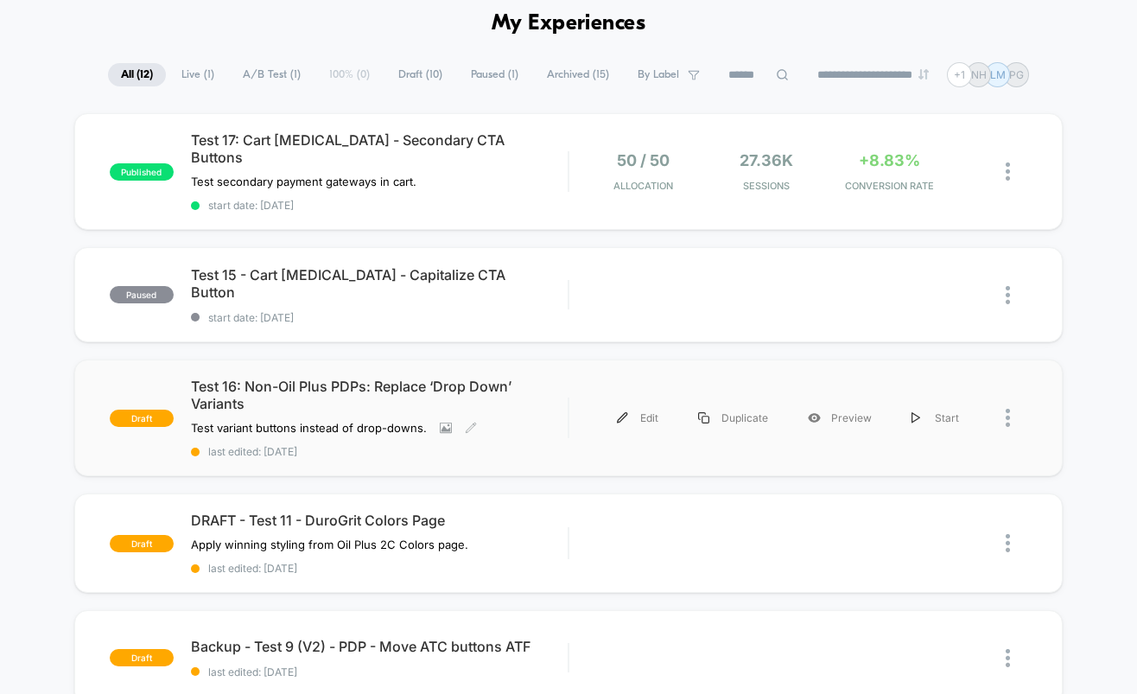
click at [551, 378] on span "Test 16: Non-Oil Plus PDPs: Replace ‘Drop Down’ Variants" at bounding box center [380, 395] width 378 height 35
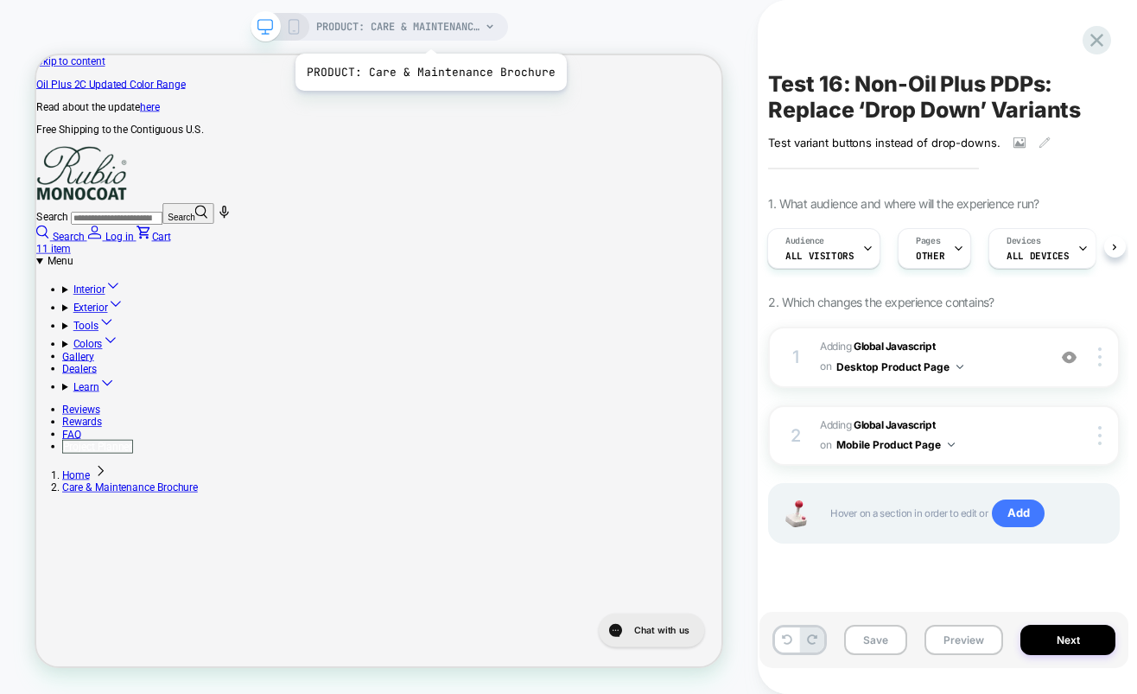
click at [428, 32] on span "PRODUCT: Care & Maintenance Brochure" at bounding box center [398, 27] width 164 height 28
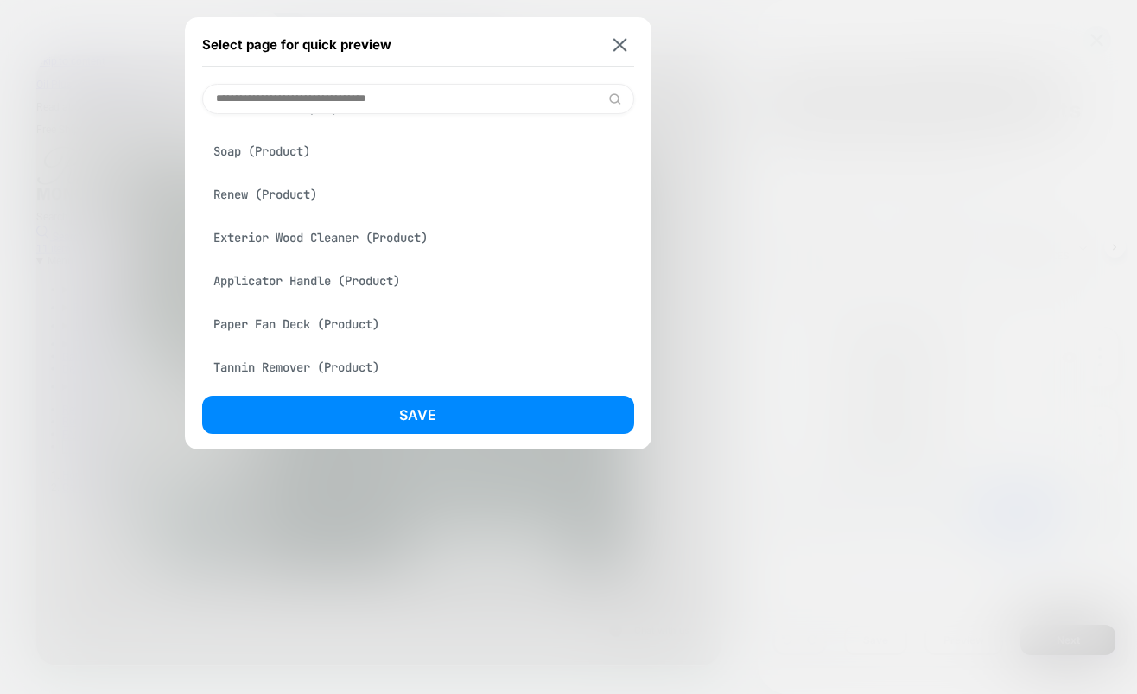
scroll to position [799, 0]
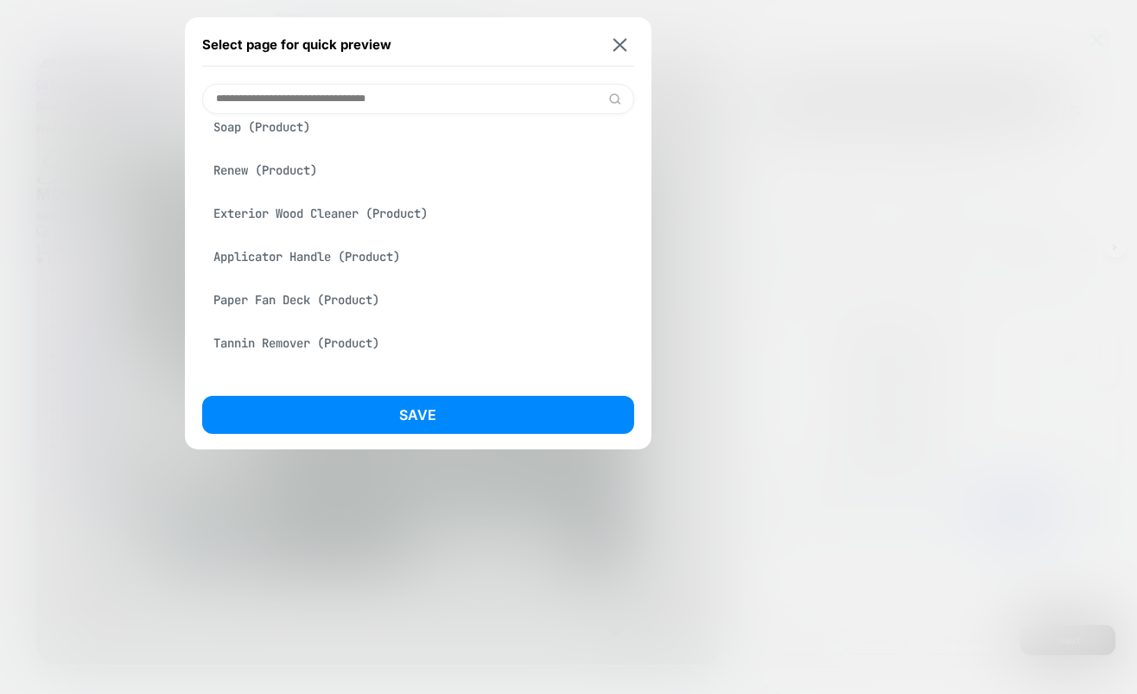
click at [378, 213] on div "Exterior Wood Cleaner (Product)" at bounding box center [418, 213] width 432 height 33
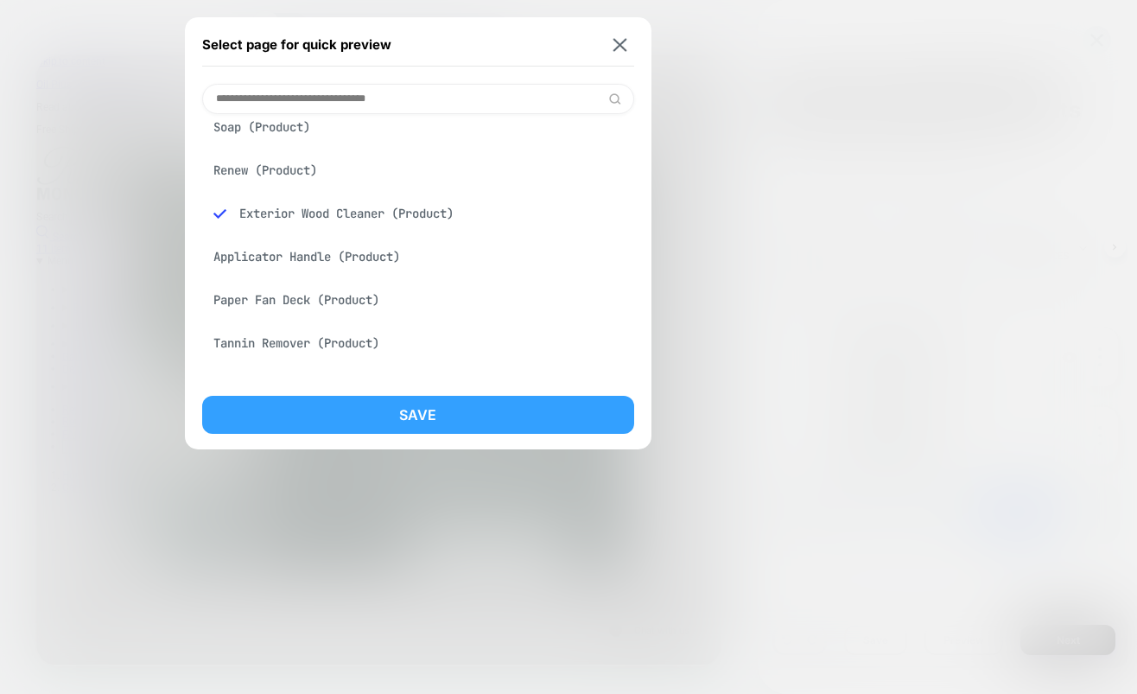
click at [482, 425] on button "Save" at bounding box center [418, 415] width 432 height 38
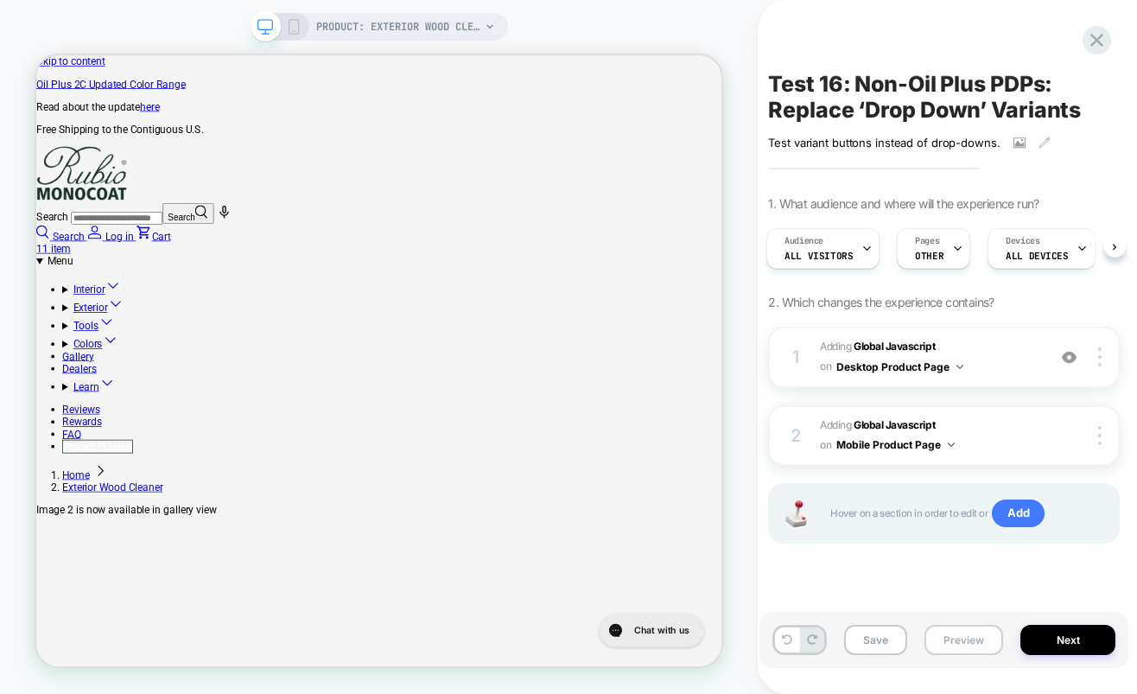
scroll to position [0, 0]
click at [956, 642] on button "Preview" at bounding box center [964, 640] width 79 height 30
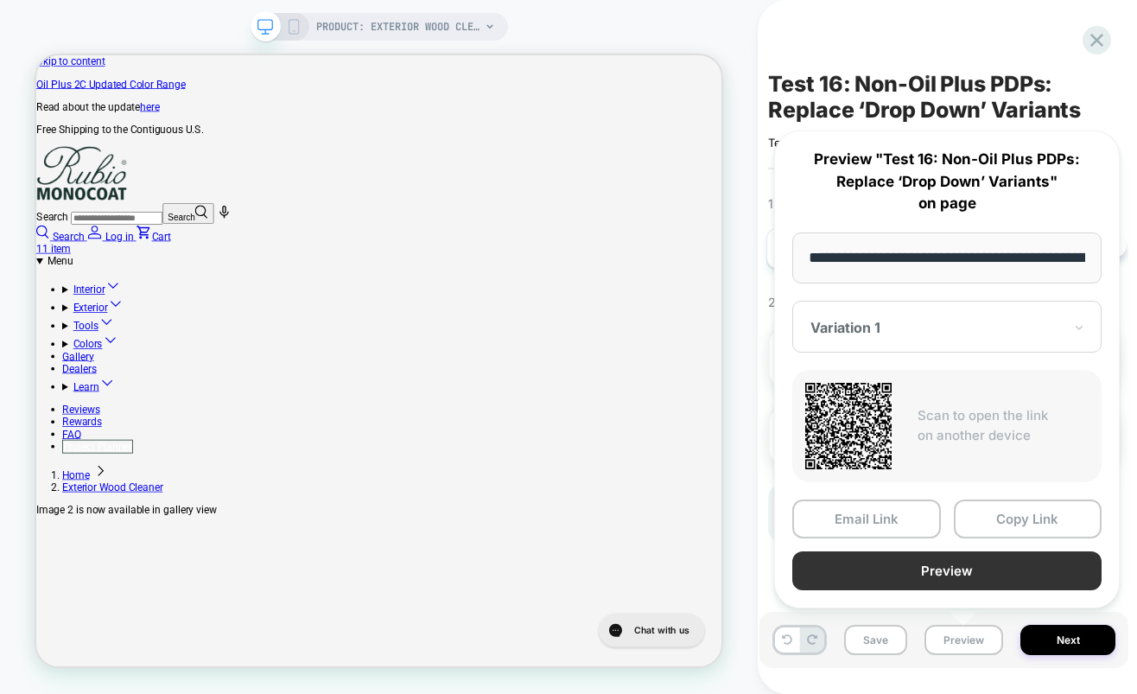
click at [894, 575] on button "Preview" at bounding box center [946, 570] width 309 height 39
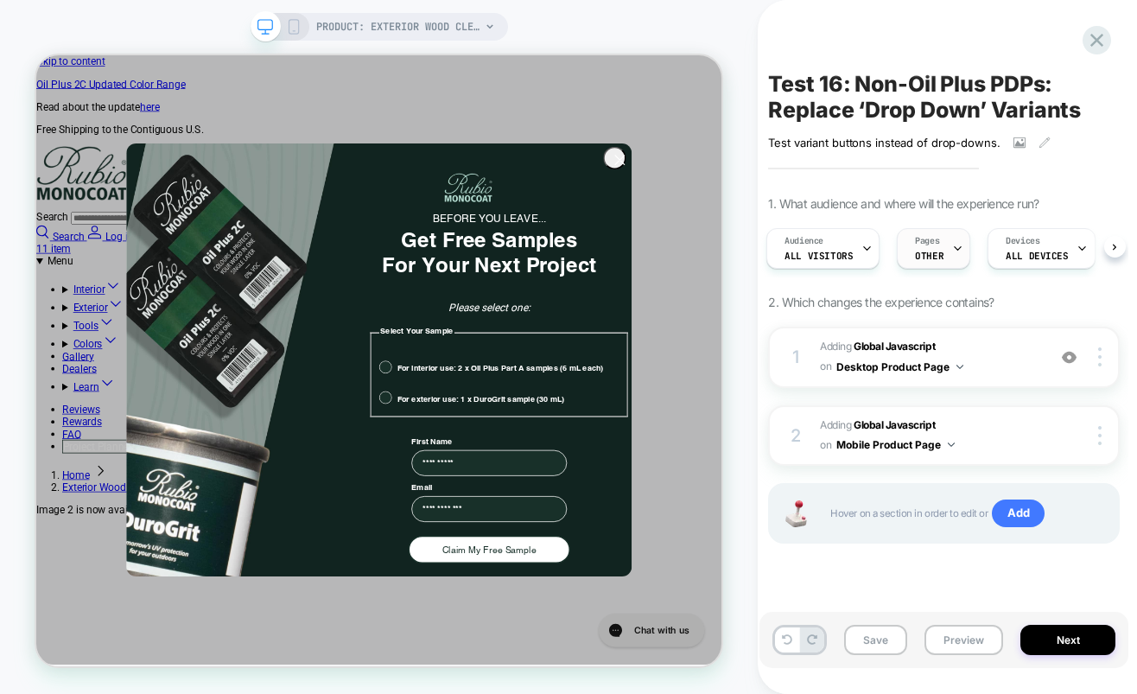
click at [923, 251] on span "OTHER" at bounding box center [929, 256] width 29 height 12
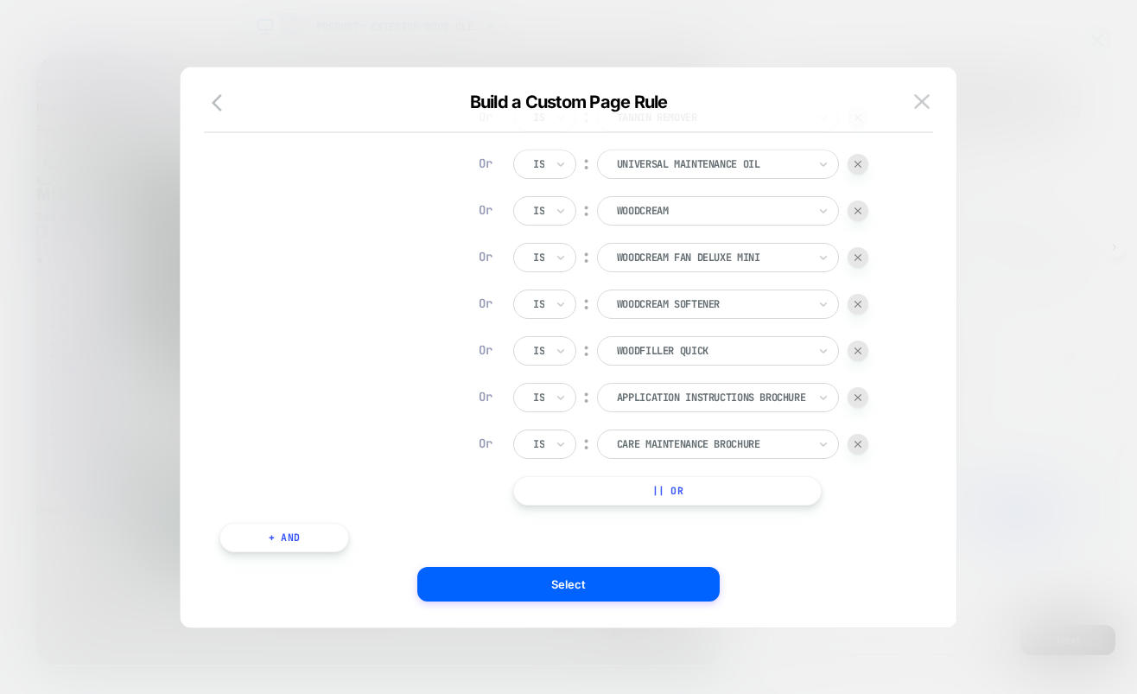
scroll to position [0, 69]
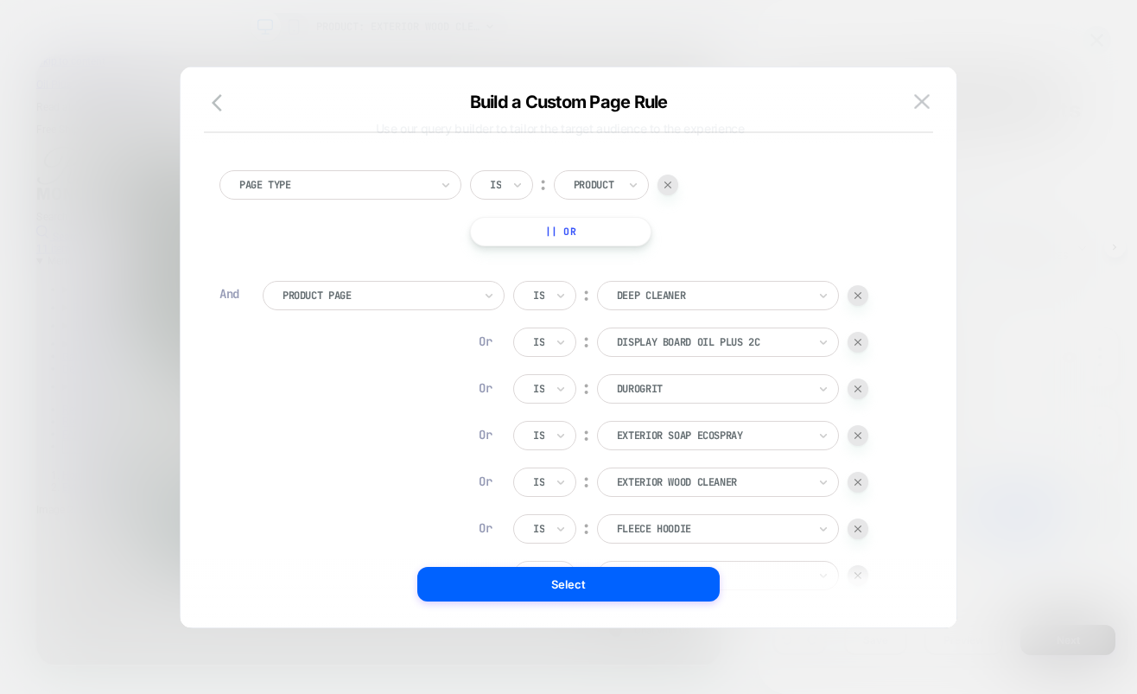
click at [931, 99] on button at bounding box center [922, 102] width 26 height 26
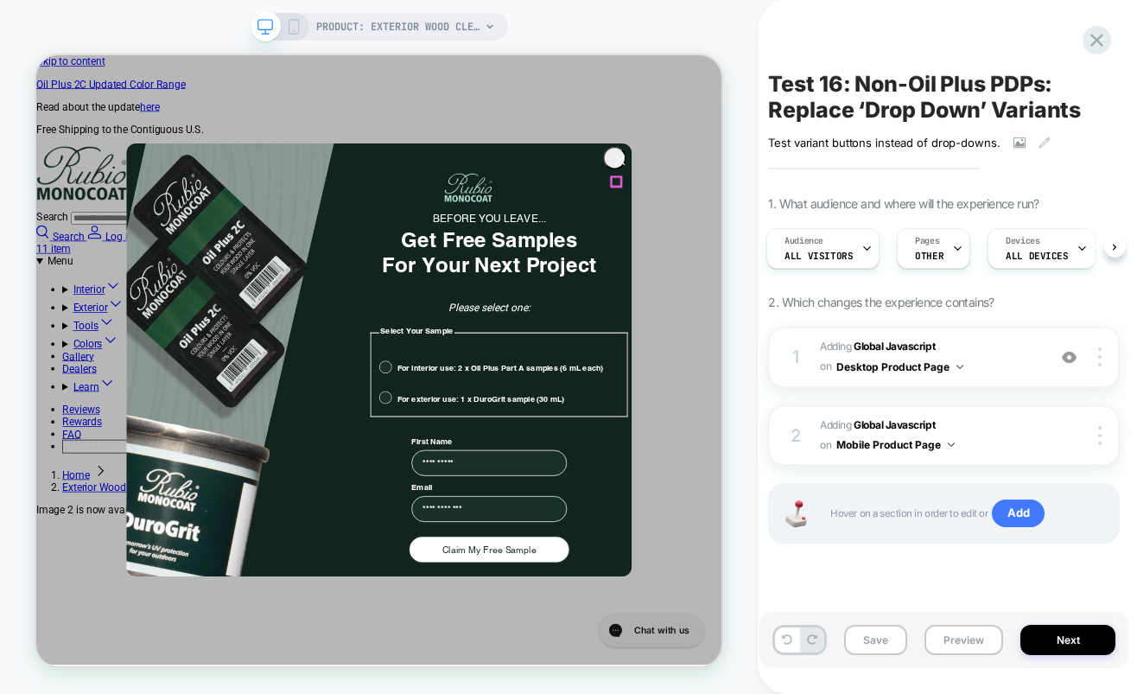
click at [803, 209] on circle "Close dialog" at bounding box center [814, 195] width 29 height 29
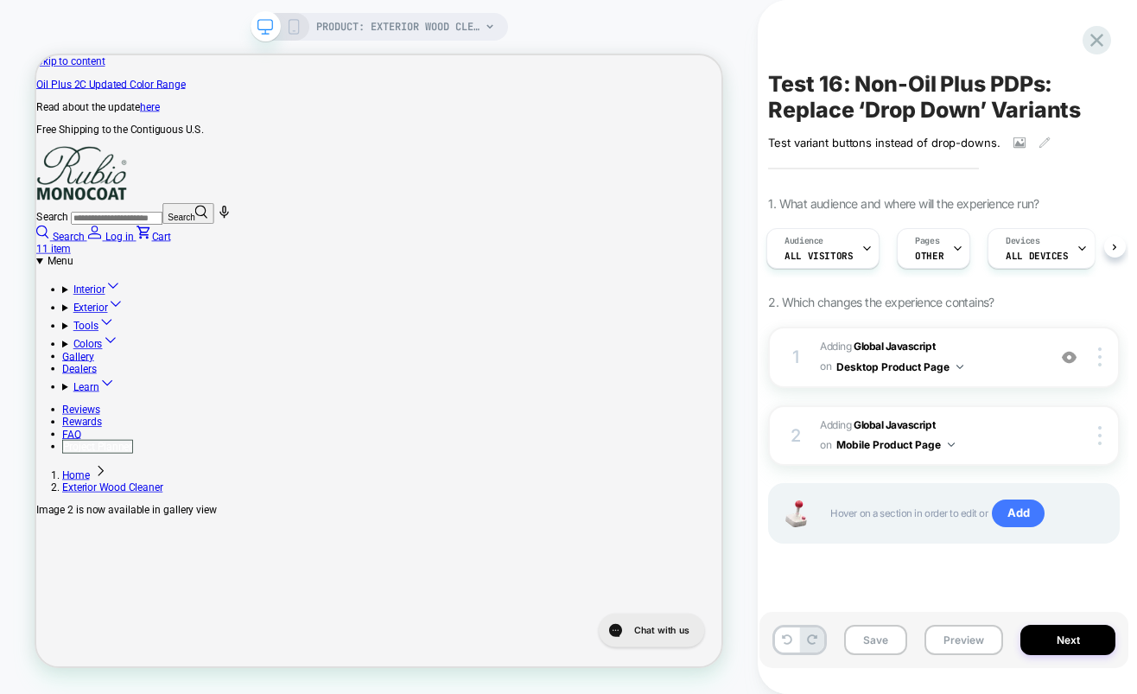
scroll to position [0, 1718]
click at [959, 633] on button "Preview" at bounding box center [964, 640] width 79 height 30
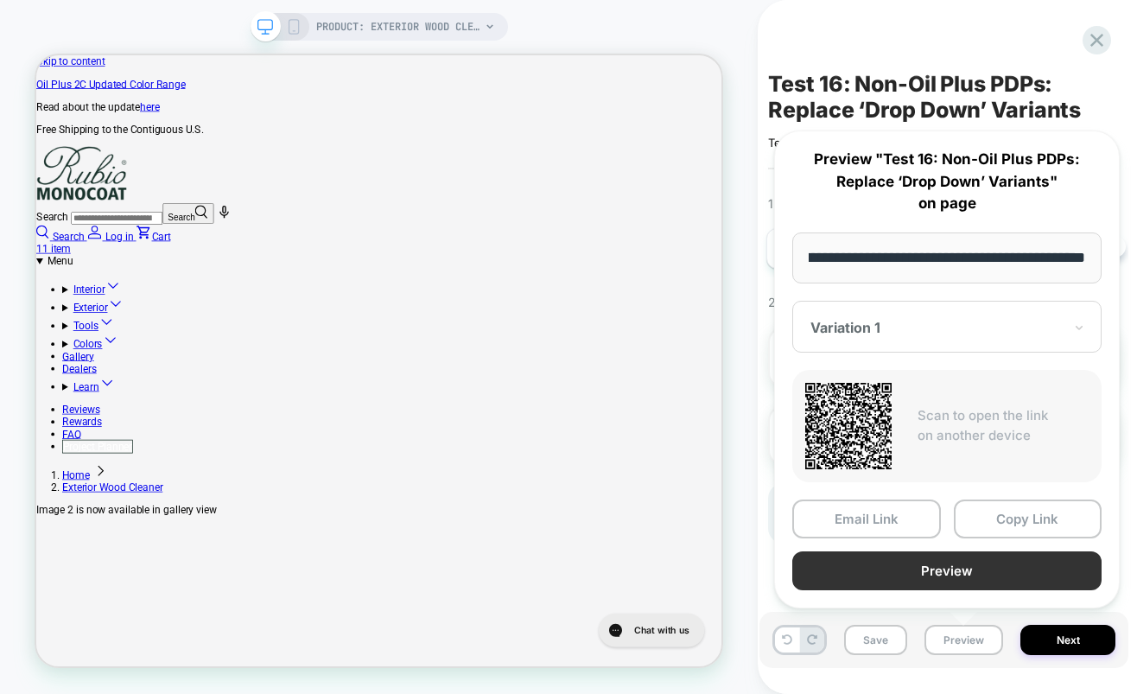
scroll to position [0, 0]
click at [949, 573] on button "Preview" at bounding box center [946, 570] width 309 height 39
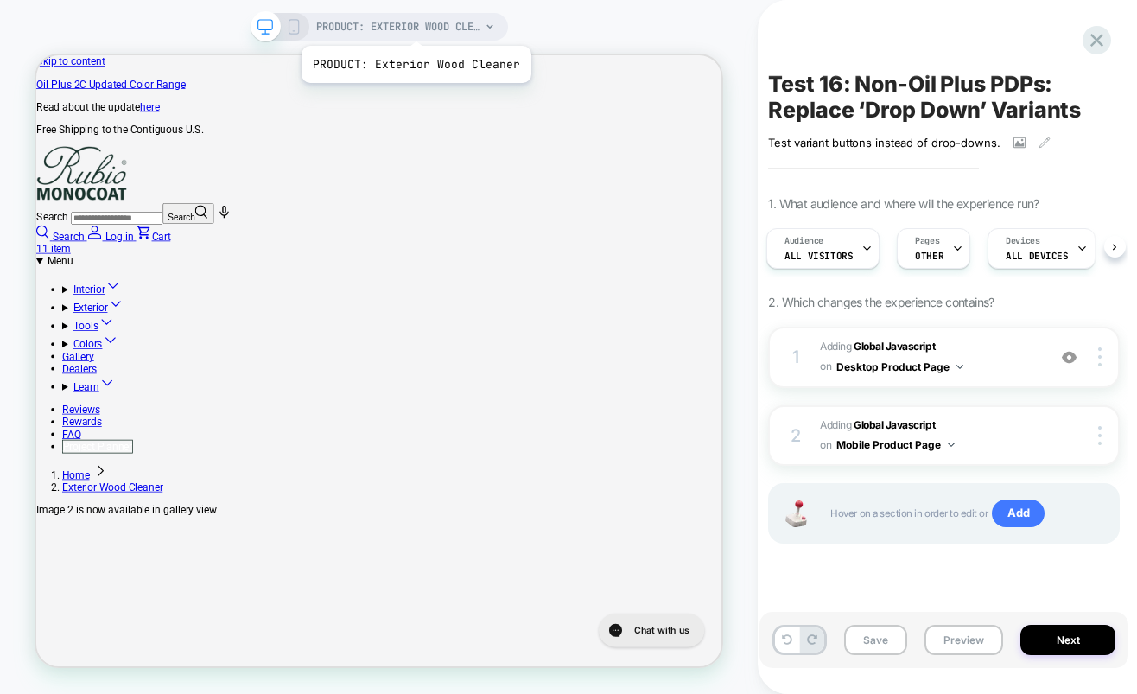
click at [414, 24] on span "PRODUCT: Exterior Wood Cleaner" at bounding box center [398, 27] width 164 height 28
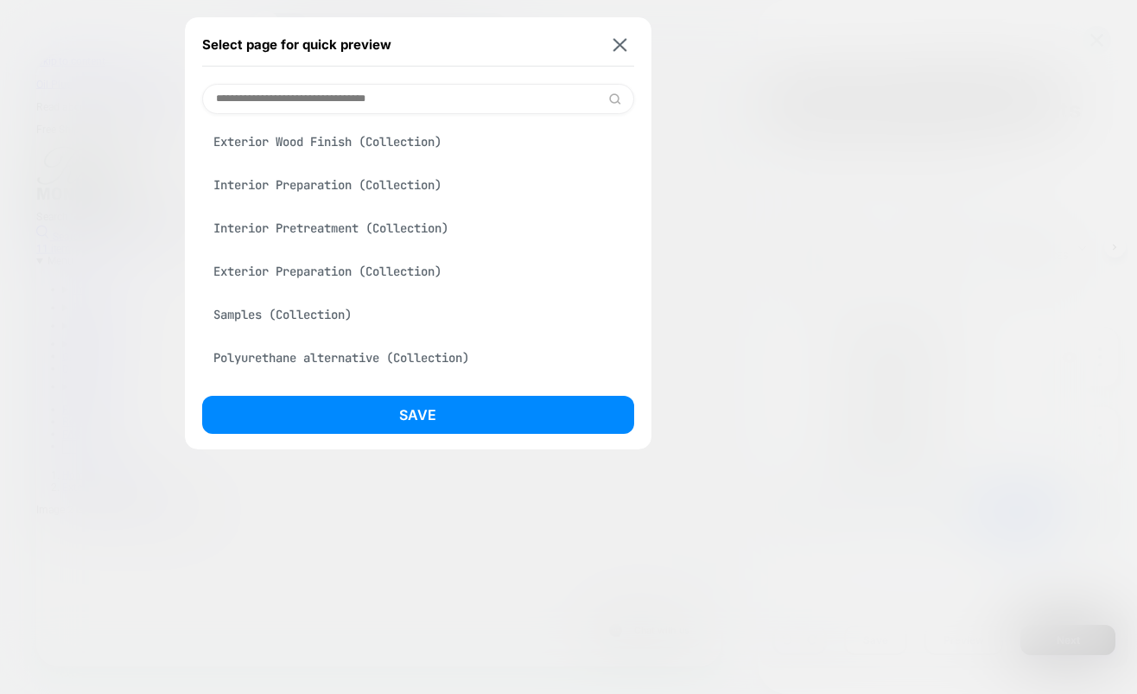
scroll to position [90, 0]
click at [398, 93] on input at bounding box center [418, 99] width 432 height 30
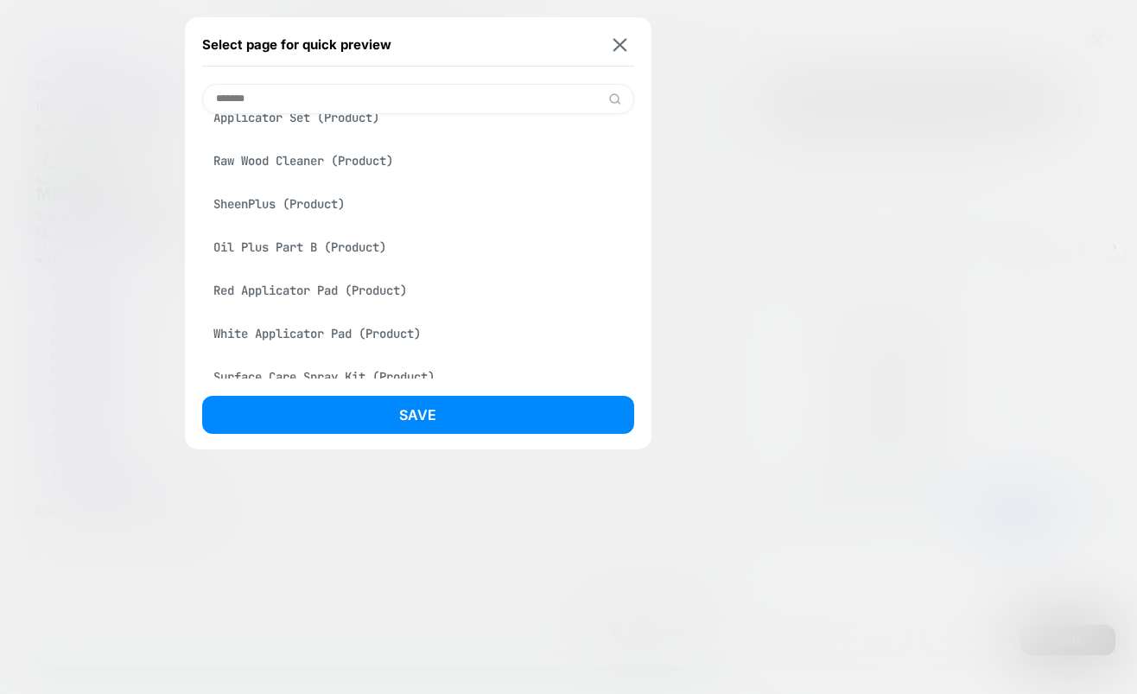
scroll to position [207, 0]
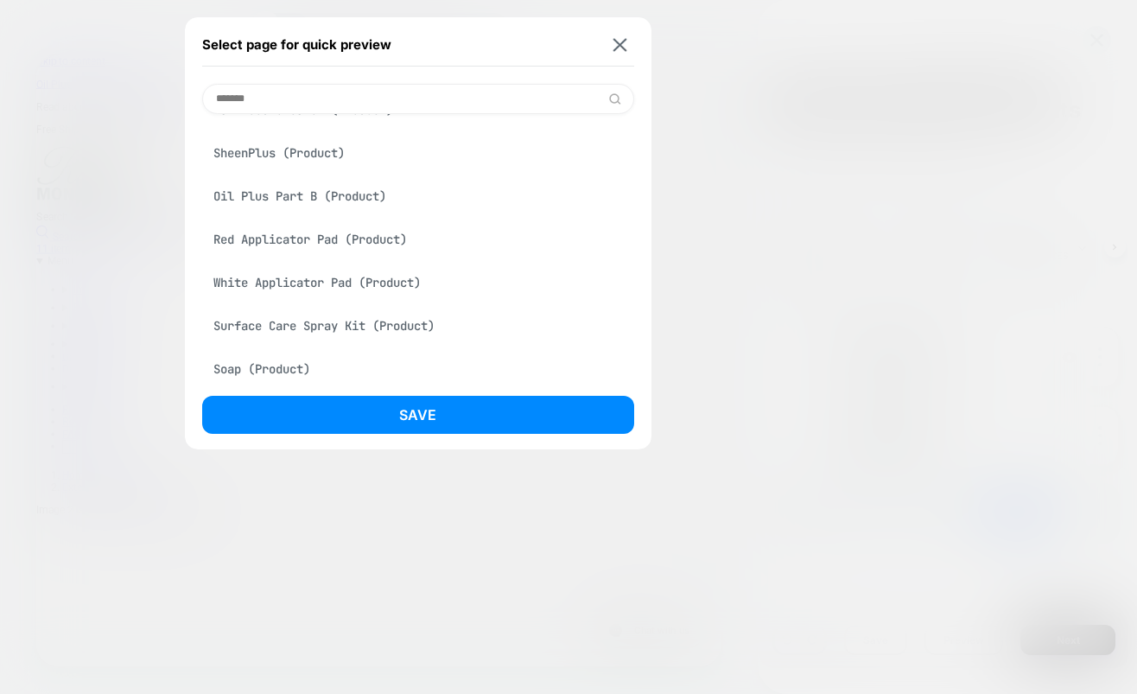
type input "*******"
click at [305, 146] on div "SheenPlus (Product)" at bounding box center [418, 153] width 432 height 33
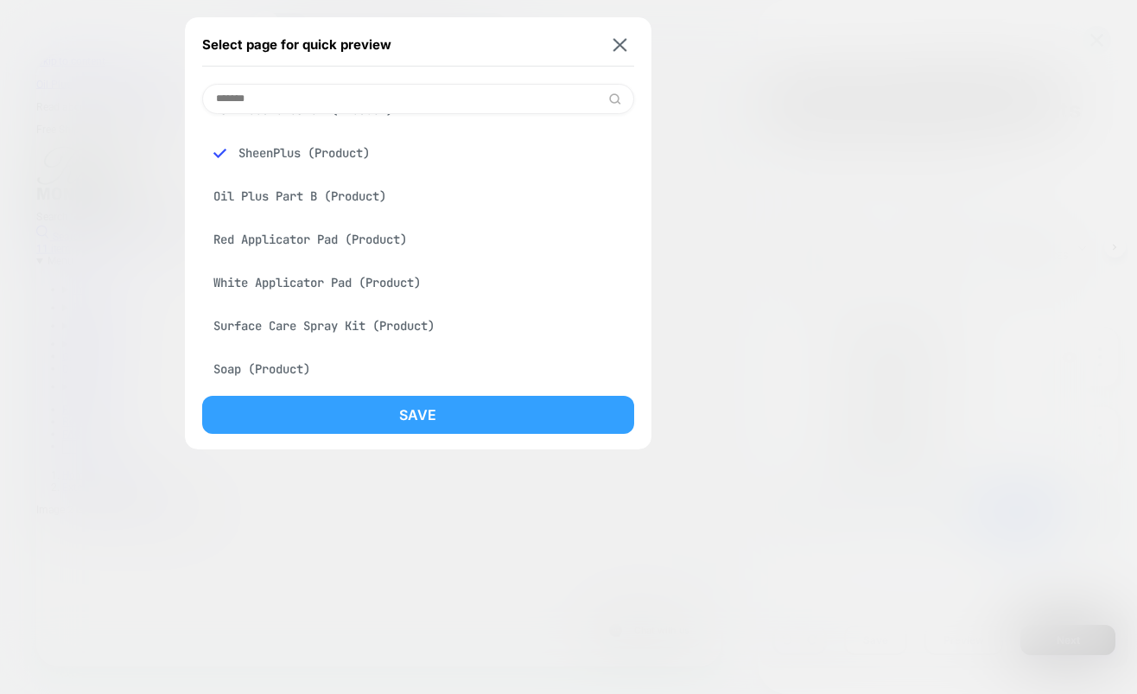
click at [442, 415] on button "Save" at bounding box center [418, 415] width 432 height 38
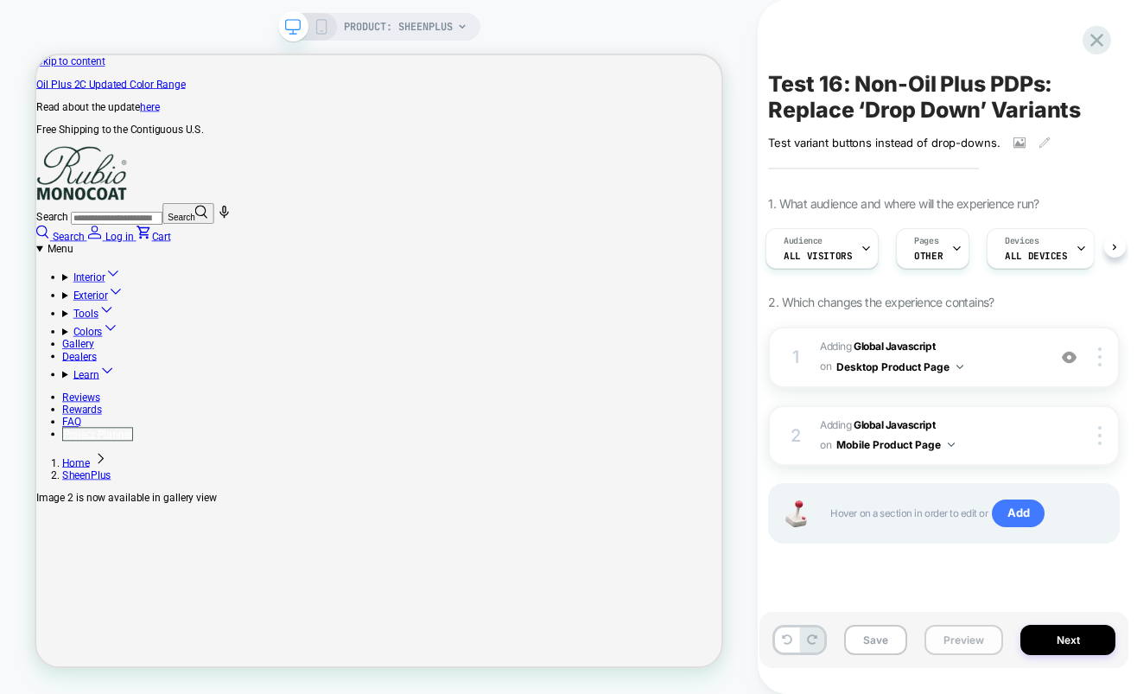
scroll to position [0, 0]
click at [960, 643] on button "Preview" at bounding box center [964, 640] width 79 height 30
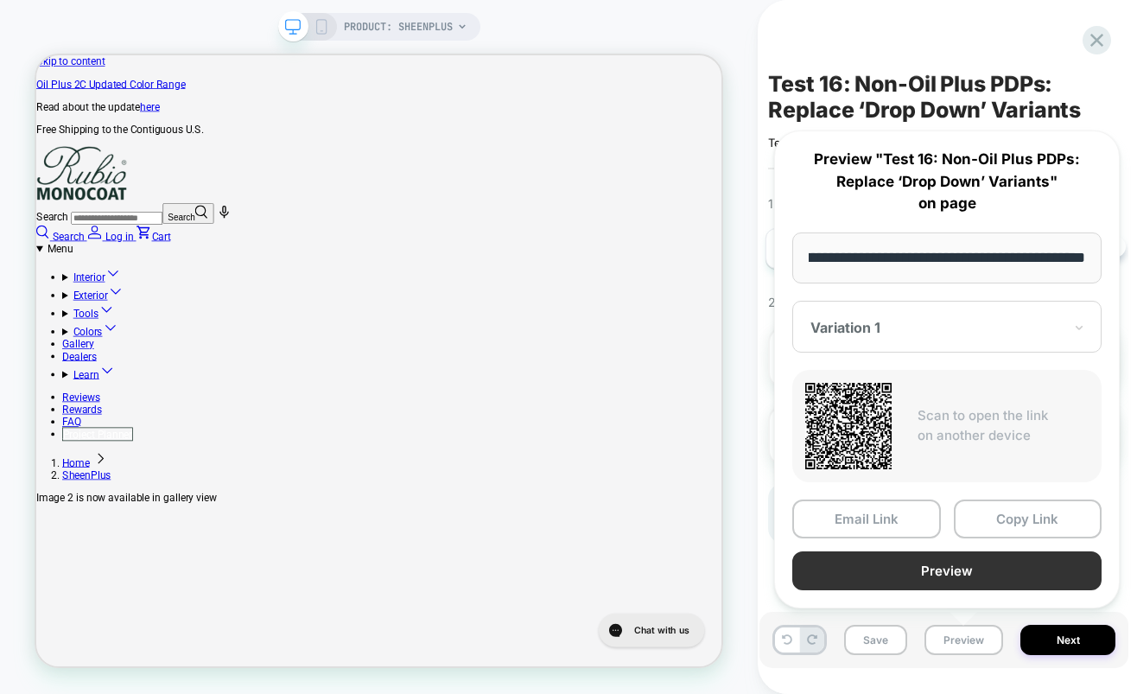
click at [941, 575] on button "Preview" at bounding box center [946, 570] width 309 height 39
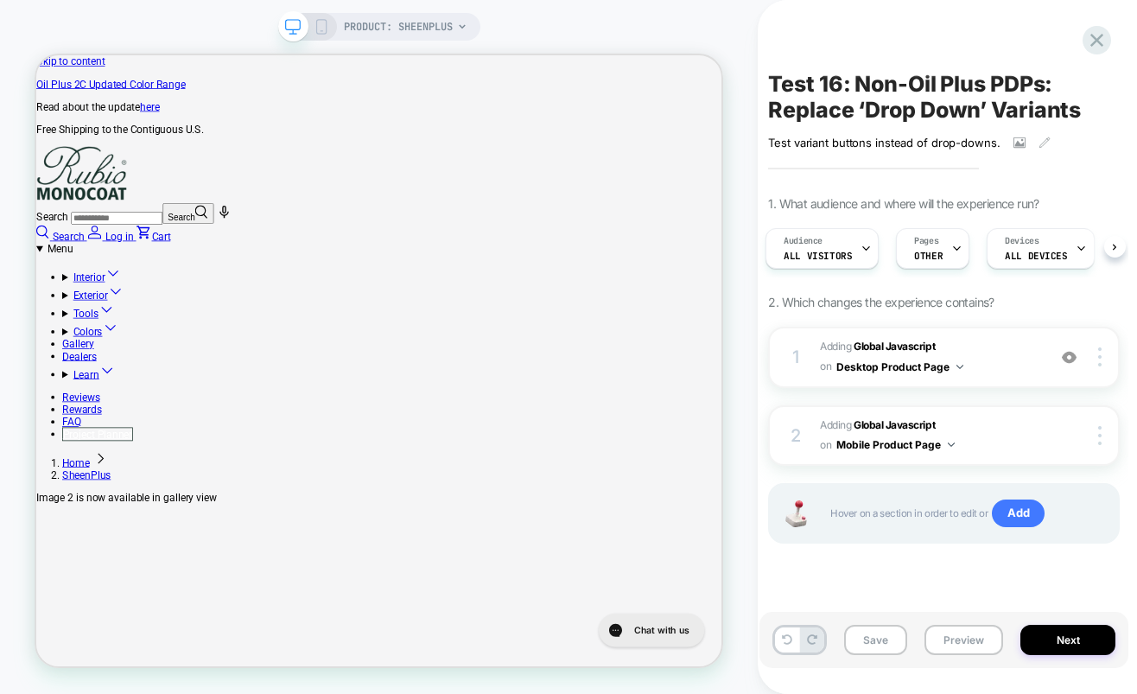
scroll to position [0, 1718]
click at [966, 646] on button "Preview" at bounding box center [964, 640] width 79 height 30
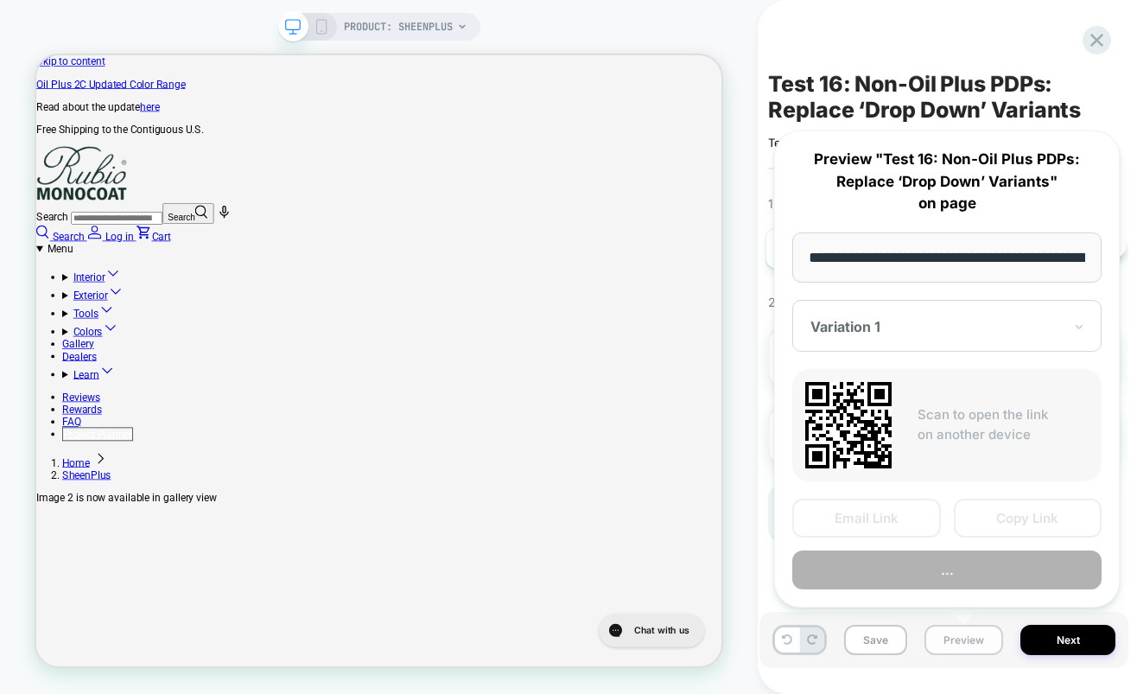
scroll to position [0, 252]
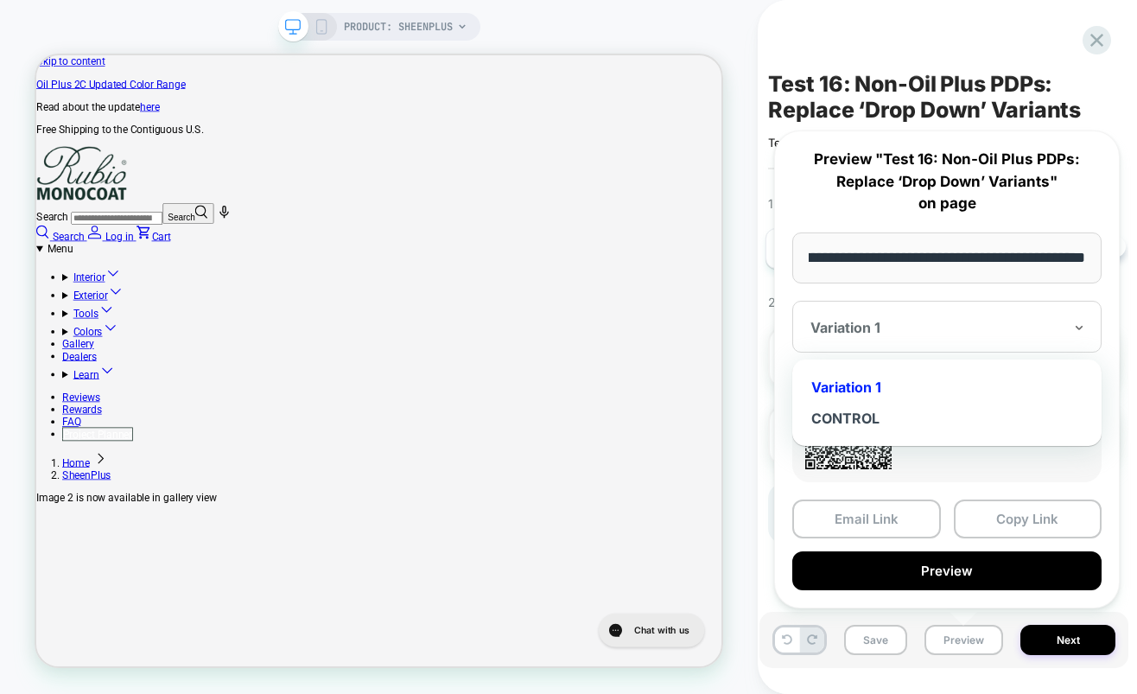
click at [899, 327] on div at bounding box center [937, 327] width 252 height 17
click at [867, 412] on div "CONTROL" at bounding box center [947, 418] width 292 height 31
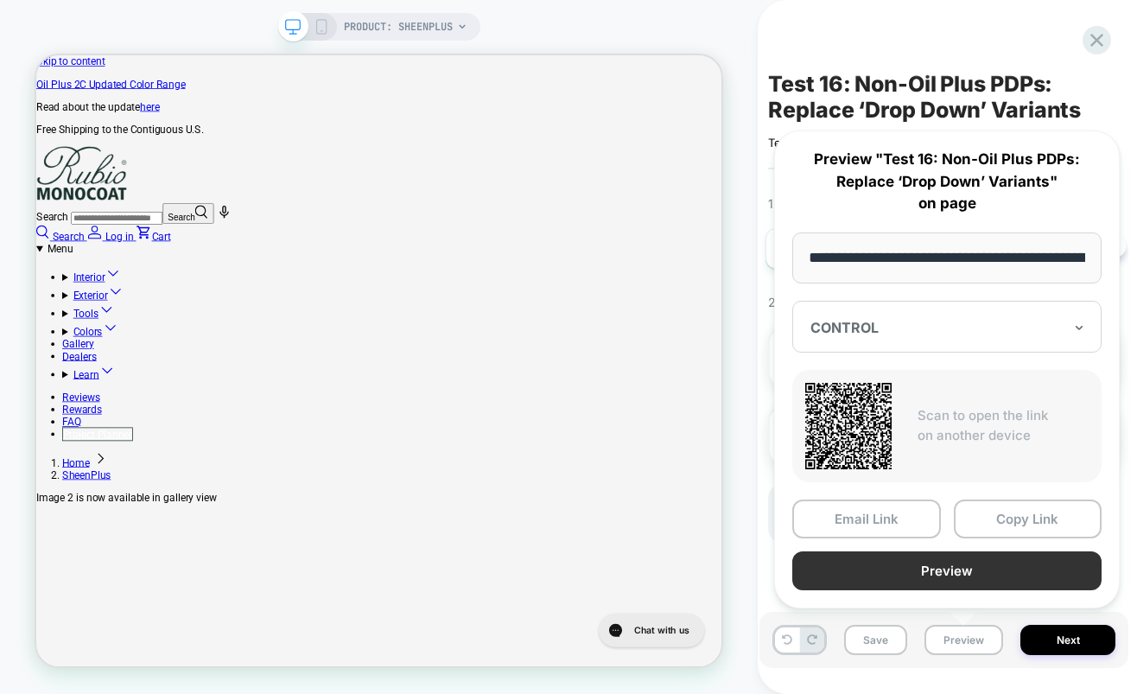
click at [935, 567] on button "Preview" at bounding box center [946, 570] width 309 height 39
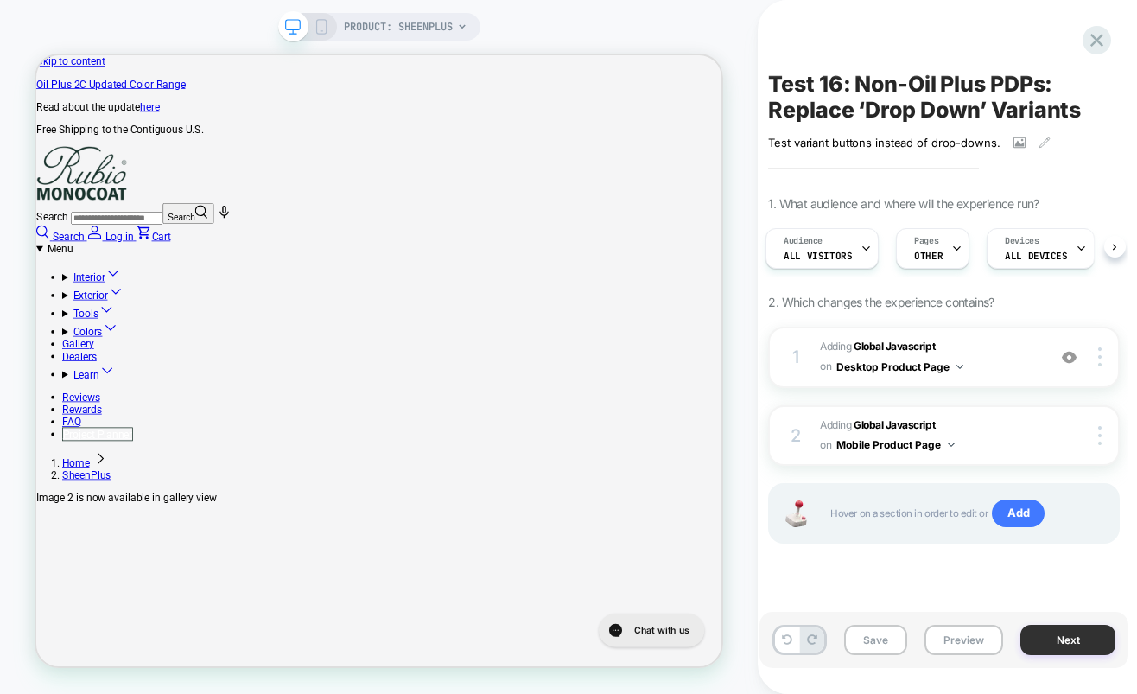
click at [1057, 644] on button "Next" at bounding box center [1068, 640] width 95 height 30
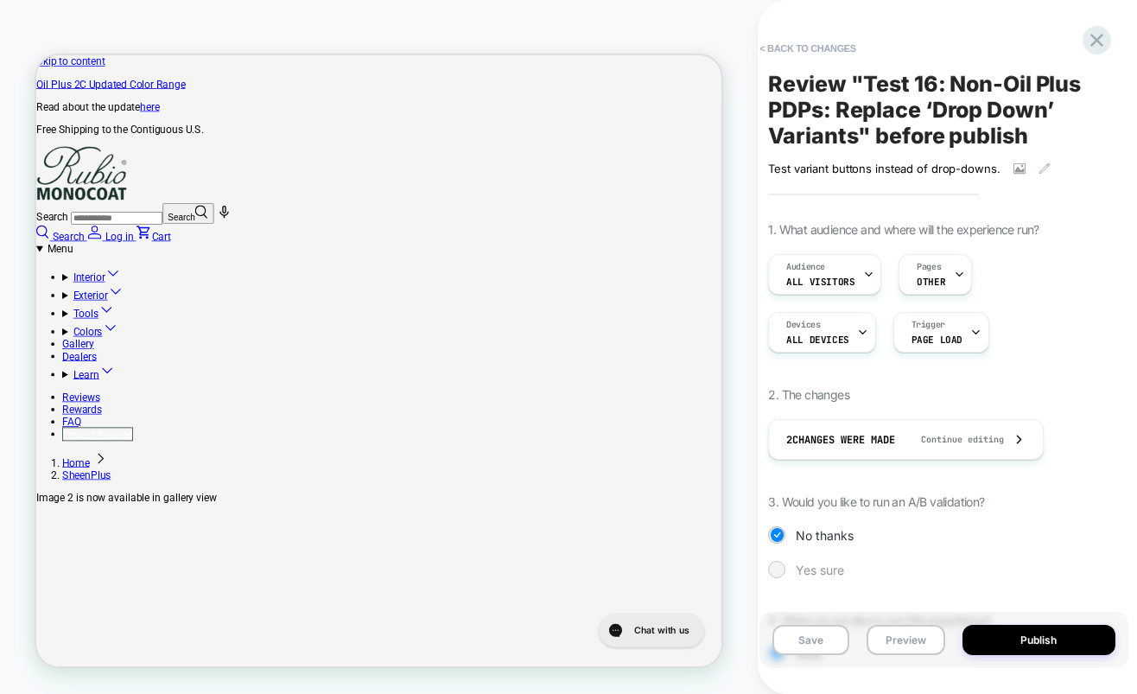
click at [827, 573] on span "Yes sure" at bounding box center [820, 570] width 48 height 15
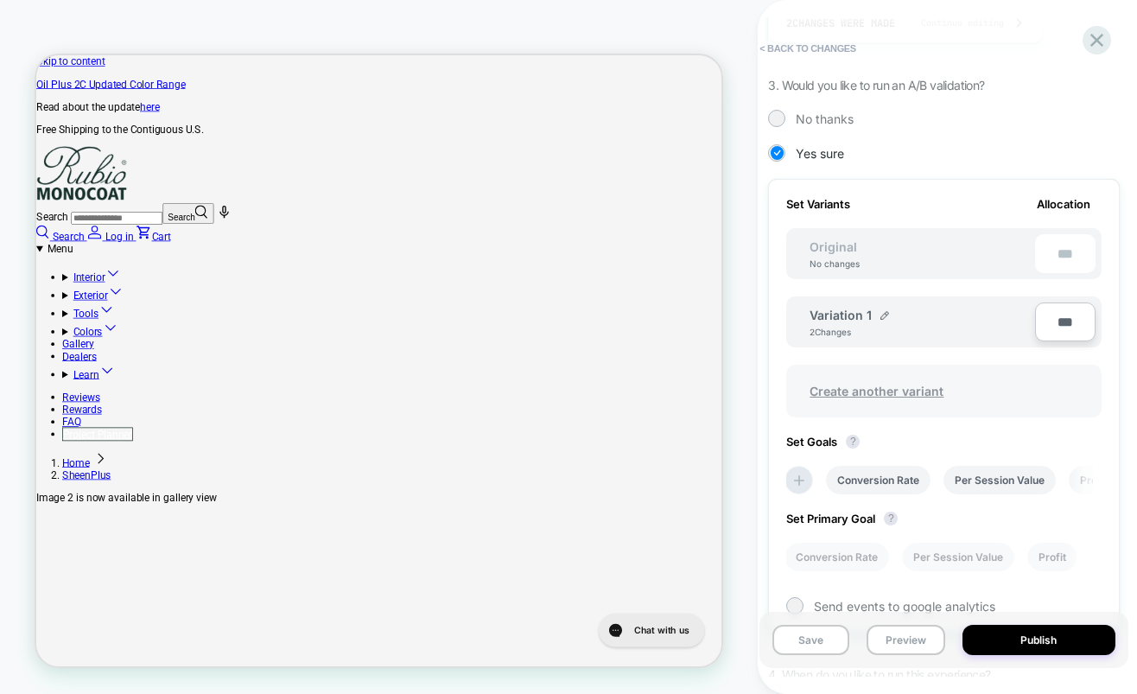
scroll to position [423, 0]
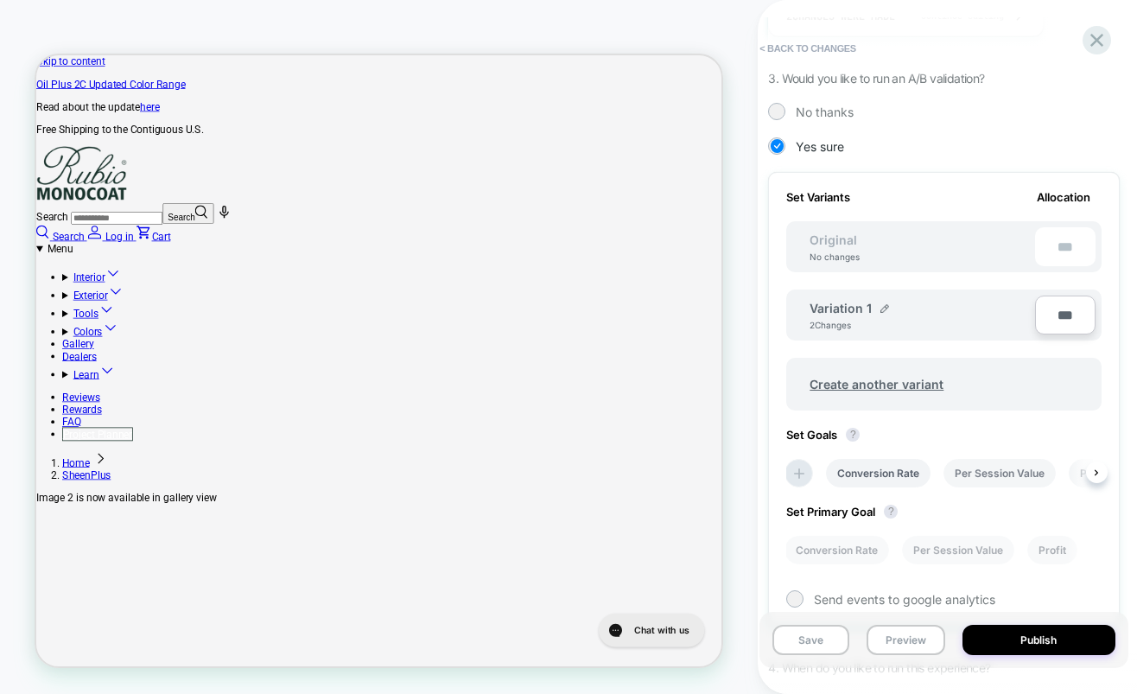
click at [1028, 472] on li "Per Session Value" at bounding box center [1000, 473] width 112 height 29
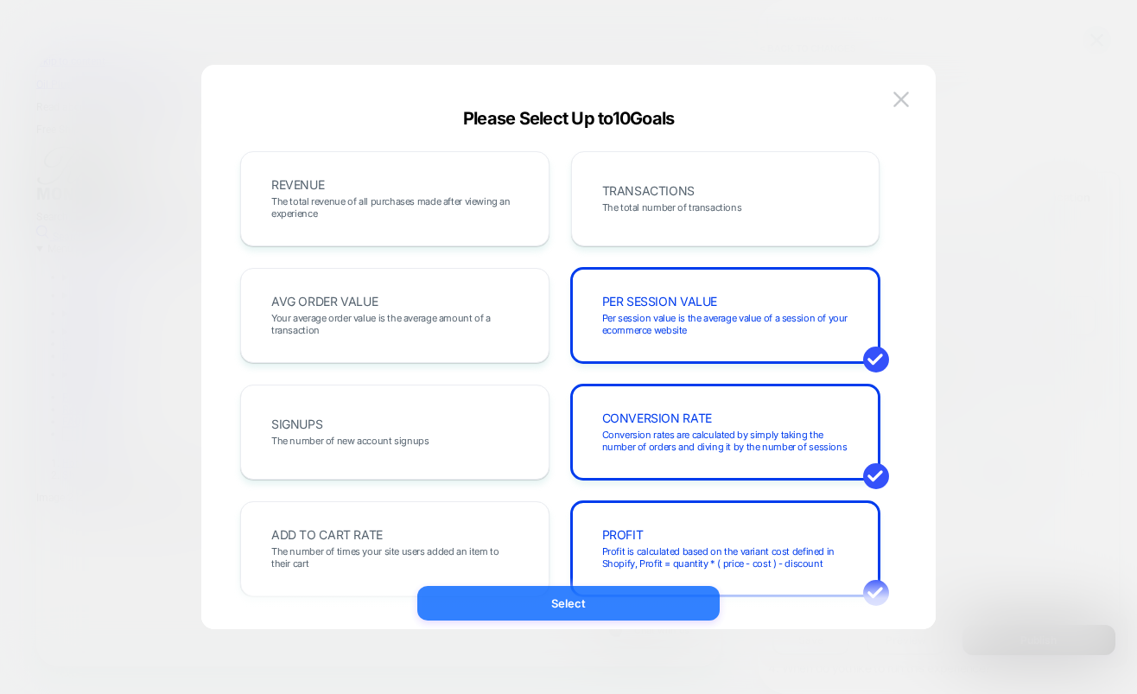
click at [681, 600] on button "Select" at bounding box center [568, 603] width 302 height 35
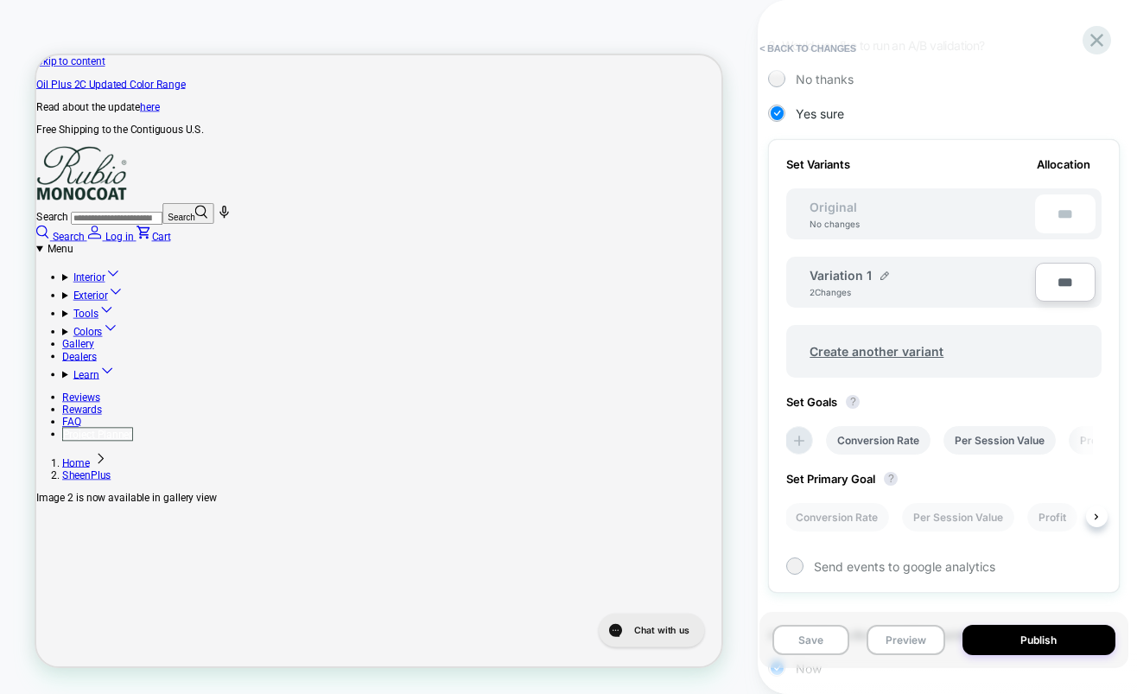
scroll to position [474, 0]
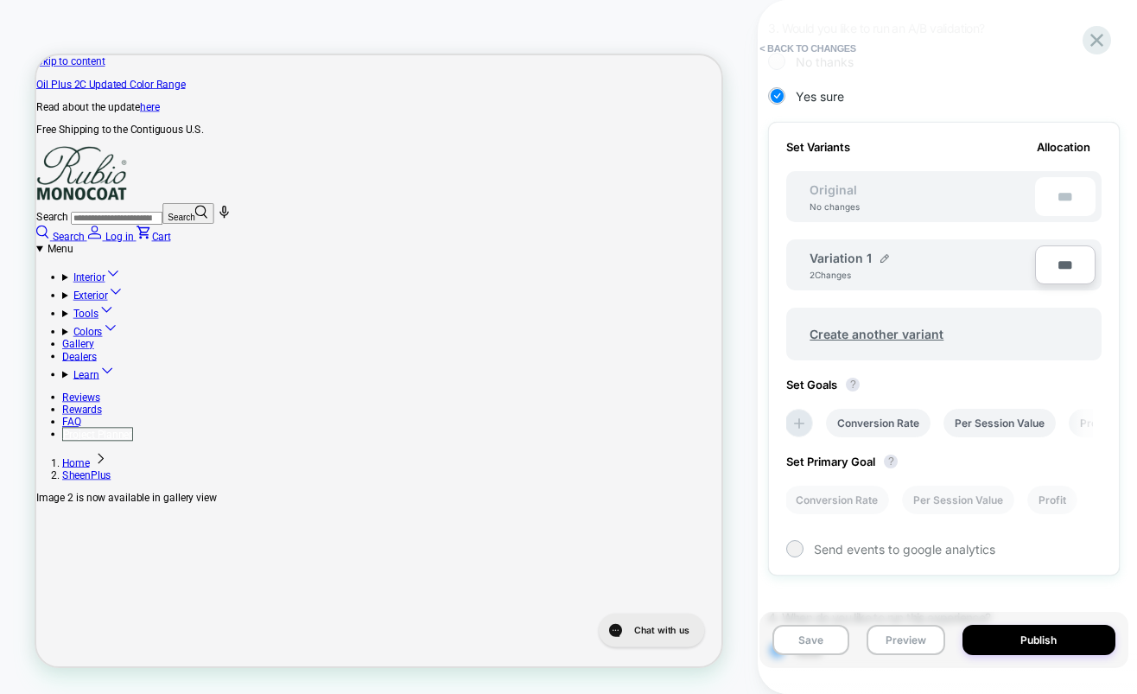
click at [836, 557] on div "Set Variants Allocation Original No changes *** Variation 1 2 Changes *** Creat…" at bounding box center [944, 349] width 352 height 454
click at [828, 554] on span "Send events to google analytics" at bounding box center [904, 549] width 181 height 15
click at [983, 498] on li "Per Session Value" at bounding box center [958, 500] width 112 height 29
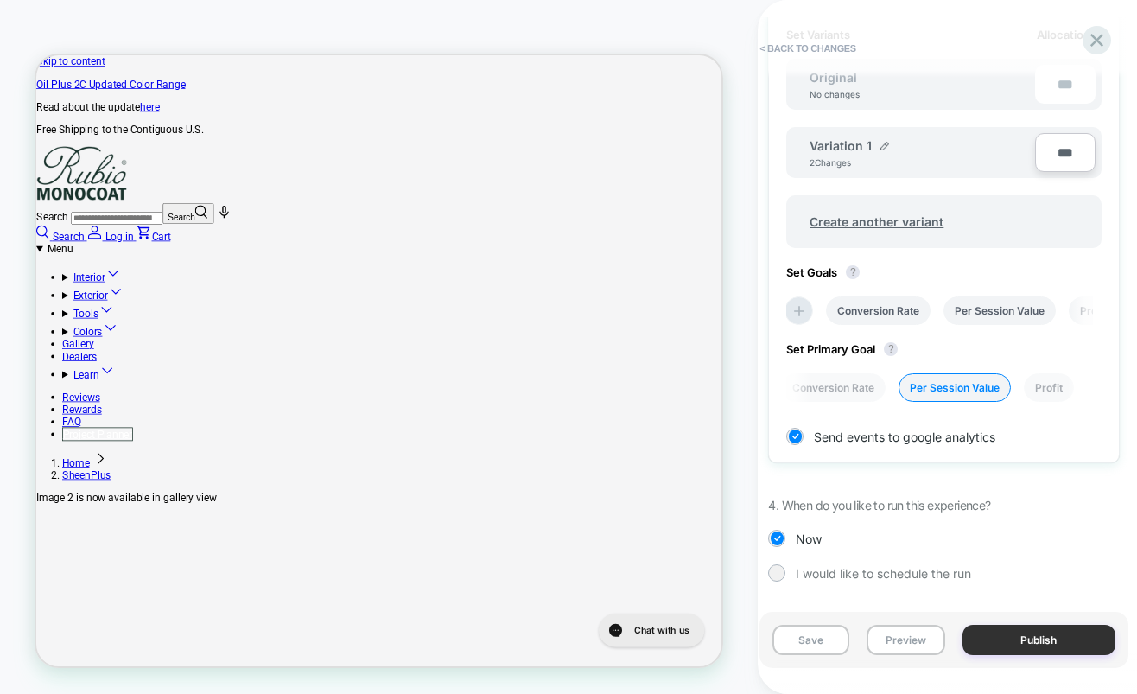
click at [1008, 644] on button "Publish" at bounding box center [1039, 640] width 153 height 30
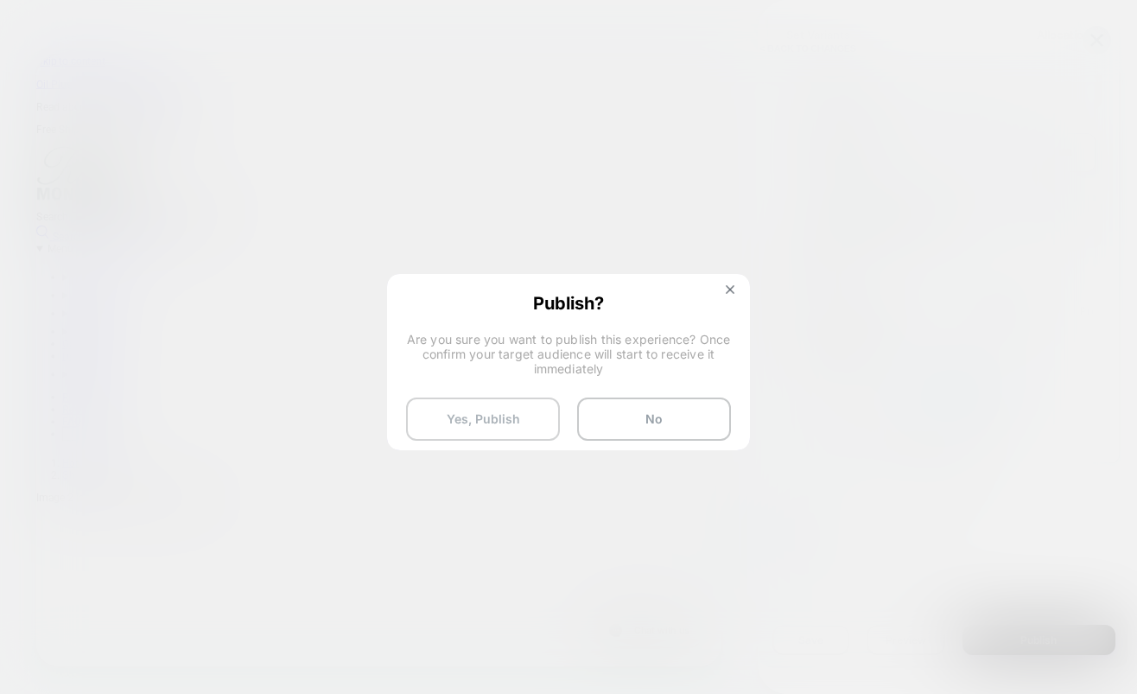
click at [518, 433] on button "Yes, Publish" at bounding box center [483, 419] width 154 height 43
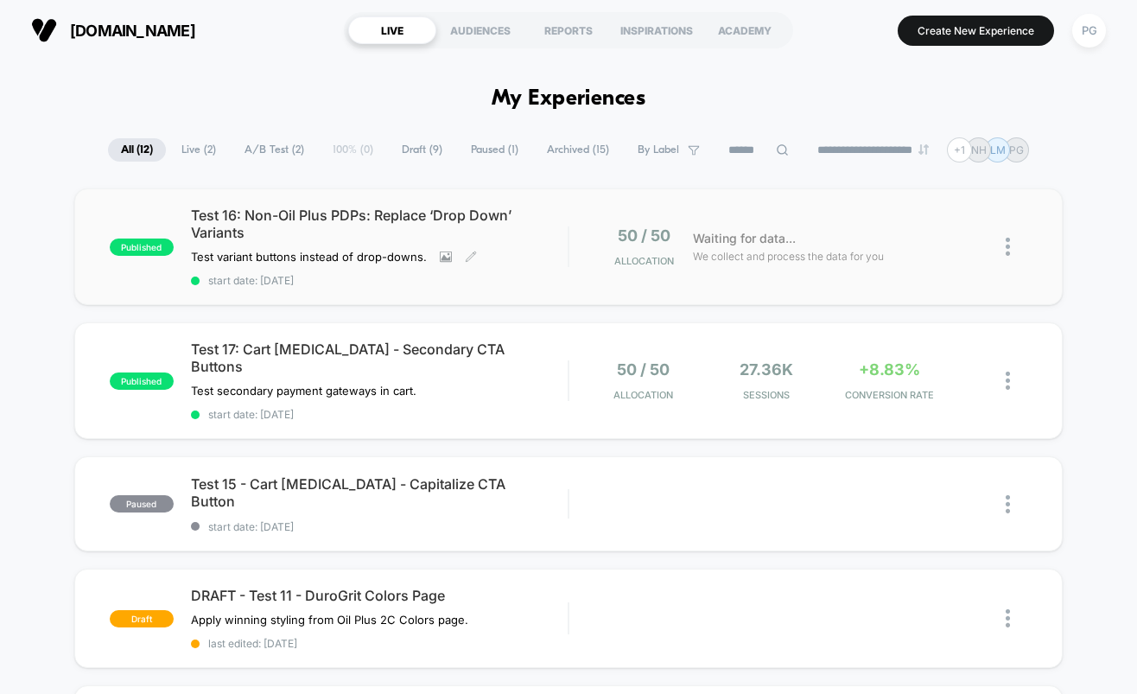
click at [288, 217] on span "Test 16: Non-Oil Plus PDPs: Replace ‘Drop Down’ Variants" at bounding box center [380, 224] width 378 height 35
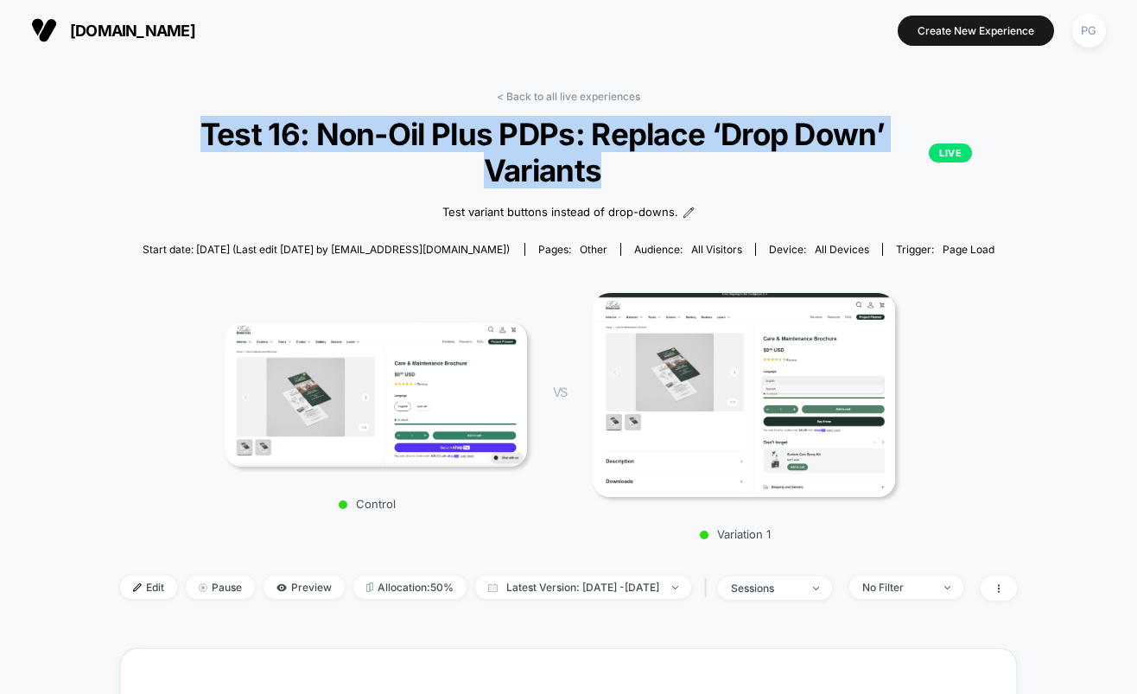
drag, startPoint x: 126, startPoint y: 139, endPoint x: 951, endPoint y: 137, distance: 825.3
click at [951, 137] on div "< Back to all live experiences Test 16: Non-Oil Plus PDPs: Replace ‘Drop Down’ …" at bounding box center [568, 356] width 897 height 532
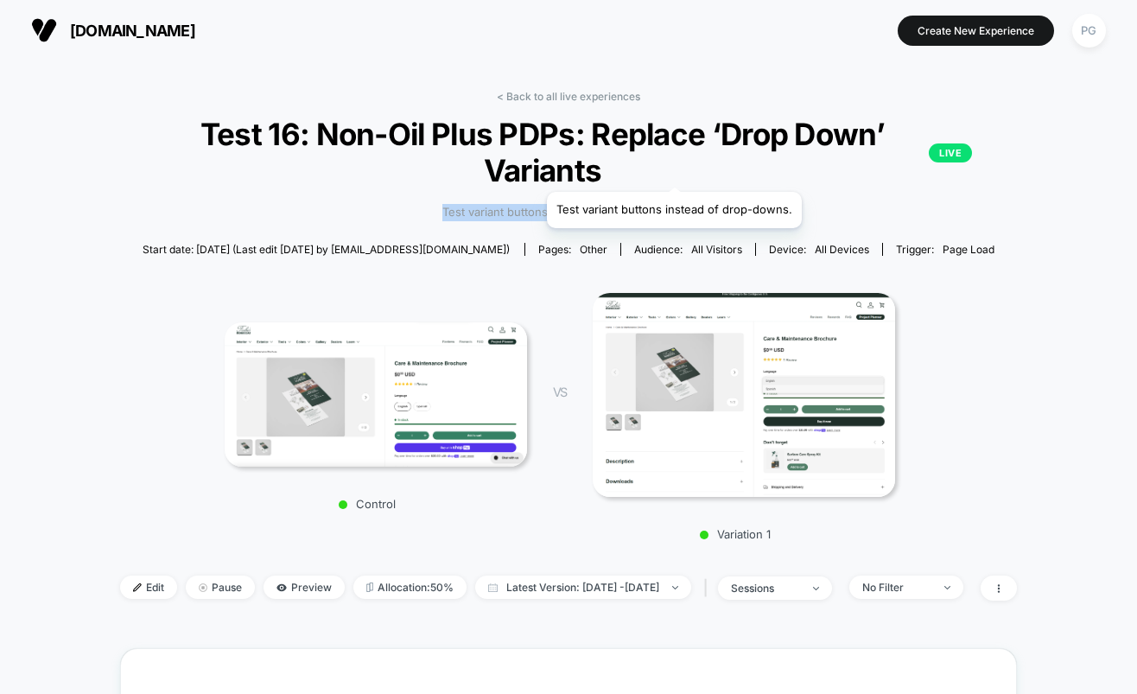
drag, startPoint x: 436, startPoint y: 175, endPoint x: 672, endPoint y: 170, distance: 236.8
click at [672, 188] on div "Test variant buttons instead of drop-downs. Click to view images Click to edit …" at bounding box center [569, 211] width 538 height 46
copy span "Test variant buttons instead of drop-downs"
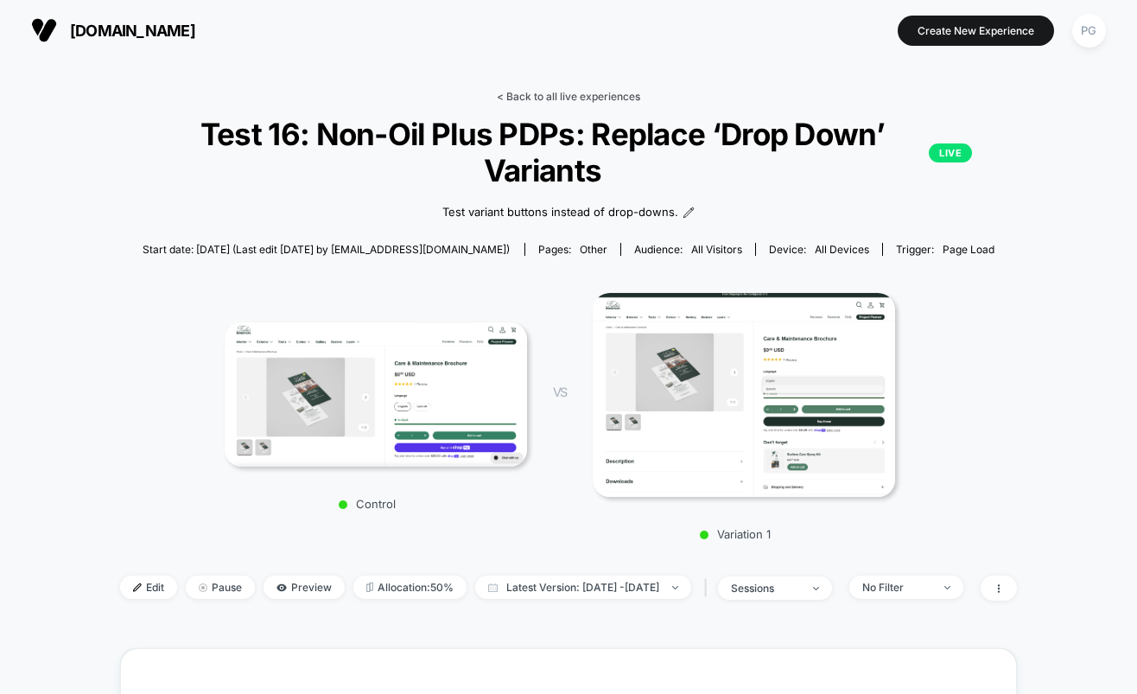
click at [561, 91] on link "< Back to all live experiences" at bounding box center [568, 96] width 143 height 13
